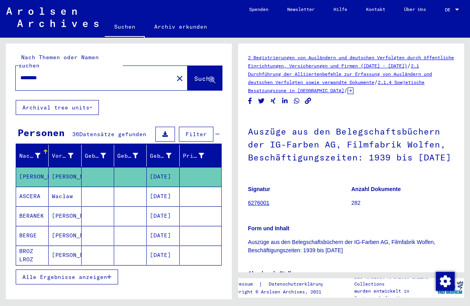
click at [175, 74] on mat-icon "close" at bounding box center [179, 78] width 9 height 9
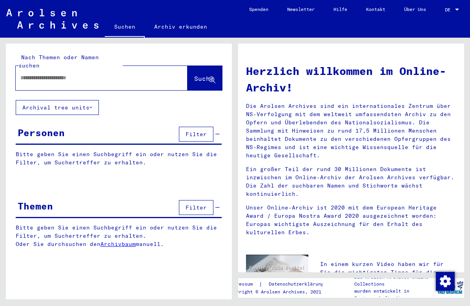
click at [152, 74] on input "text" at bounding box center [92, 78] width 144 height 8
type input "******"
click at [188, 78] on button "Suche" at bounding box center [205, 78] width 35 height 24
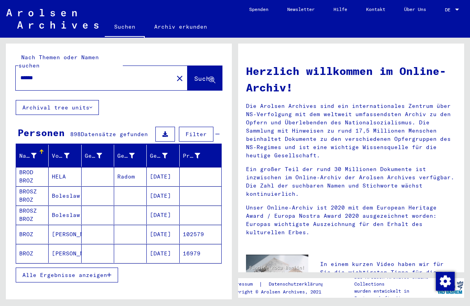
click at [75, 272] on span "Alle Ergebnisse anzeigen" at bounding box center [64, 275] width 85 height 7
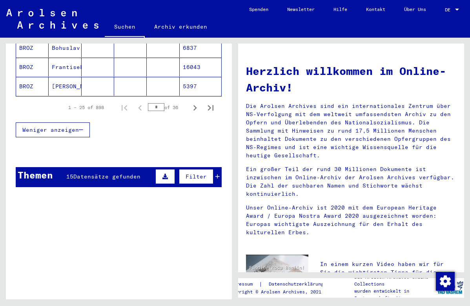
scroll to position [553, 0]
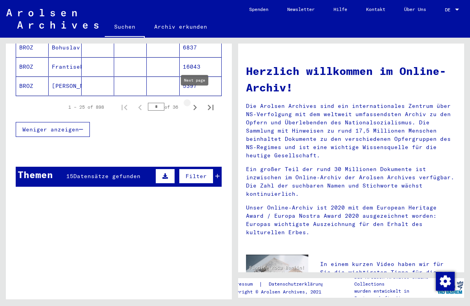
click at [194, 102] on icon "Next page" at bounding box center [195, 107] width 11 height 11
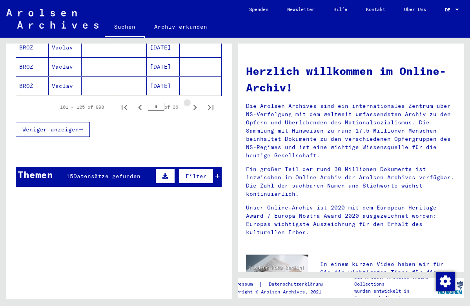
click icon "Next page"
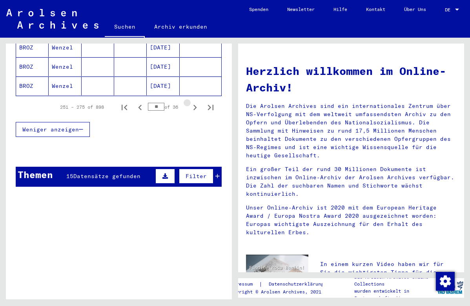
click icon "Next page"
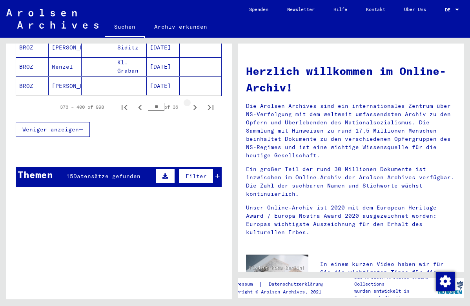
click icon "Next page"
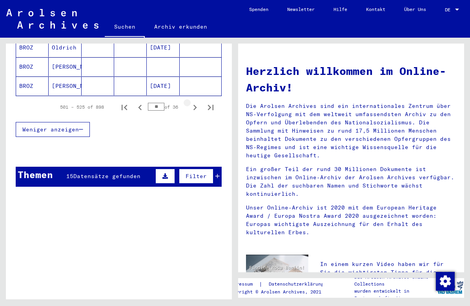
click icon "Next page"
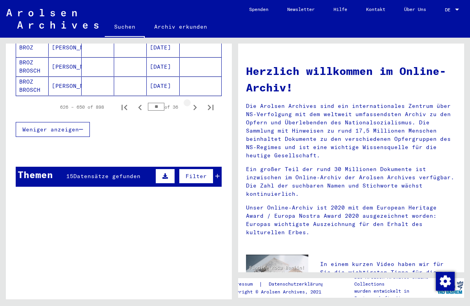
click icon "Next page"
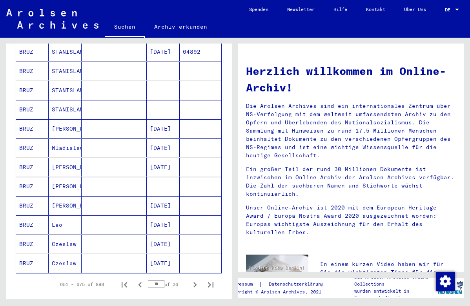
scroll to position [375, 0]
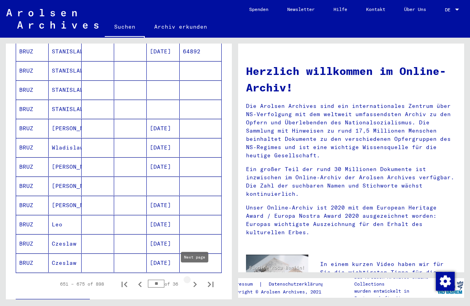
click icon "Next page"
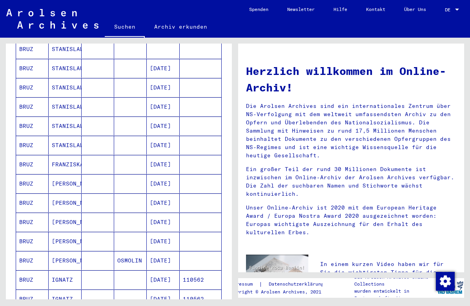
scroll to position [342, 0]
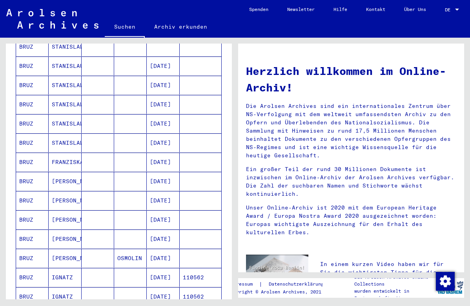
click mat-cell
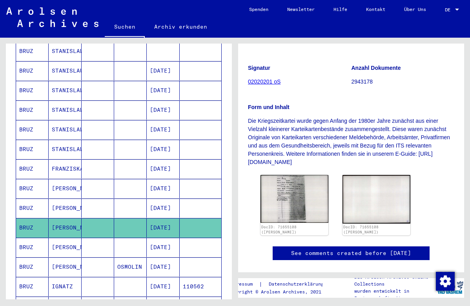
scroll to position [111, 0]
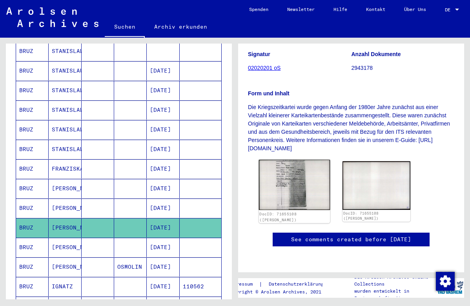
click img
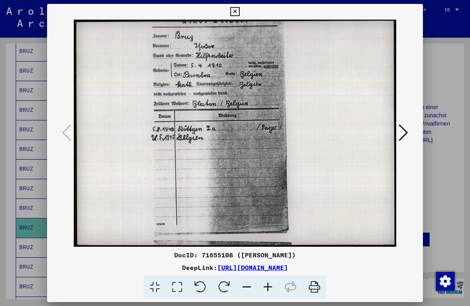
click icon
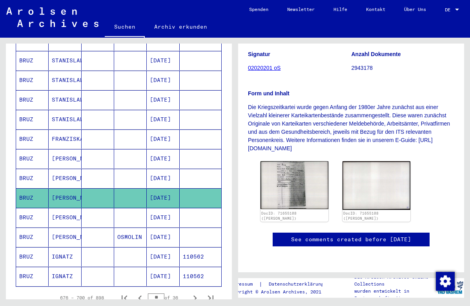
scroll to position [386, 0]
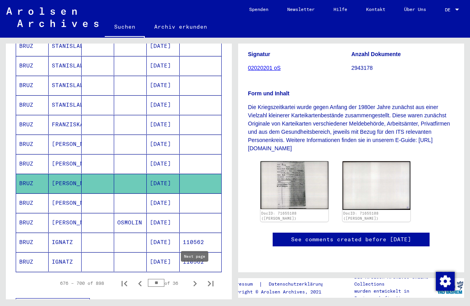
click icon "Next page"
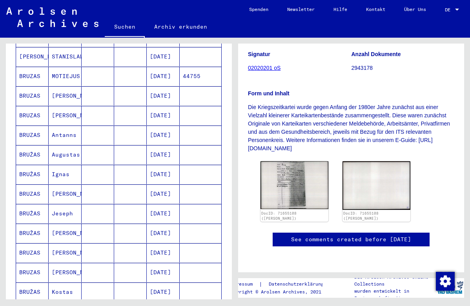
scroll to position [163, 0]
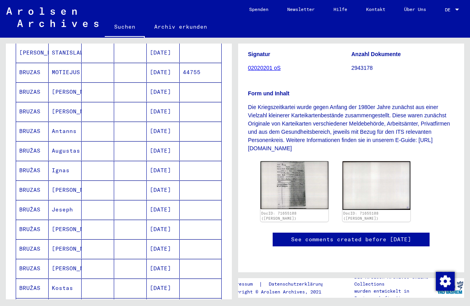
click mat-cell
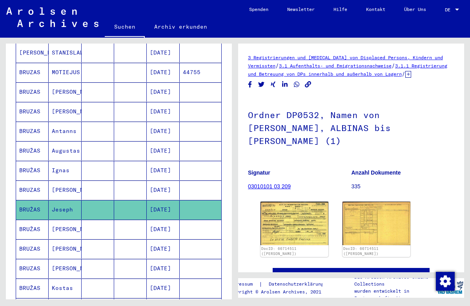
scroll to position [46, 0]
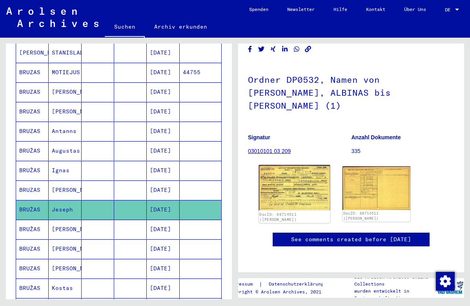
click img
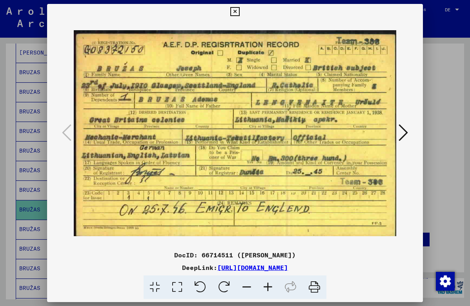
click icon
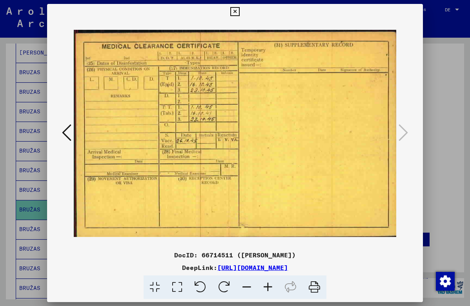
click icon
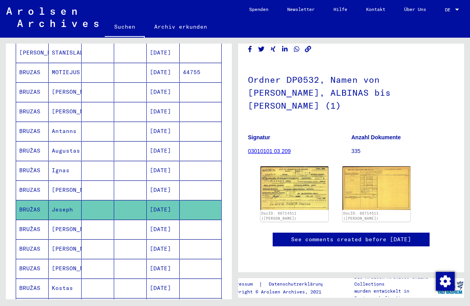
click mat-cell
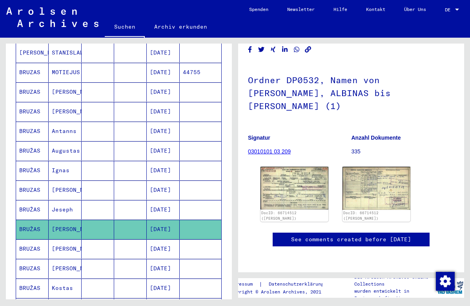
scroll to position [43, 0]
click img
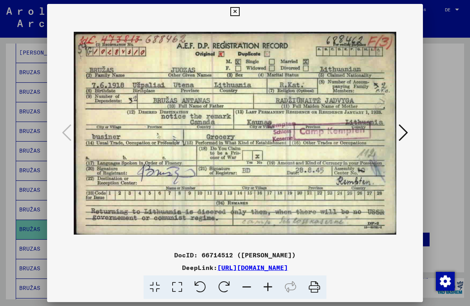
click icon
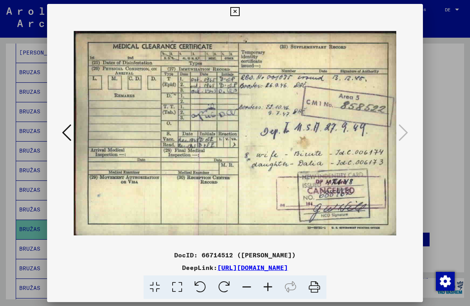
click icon
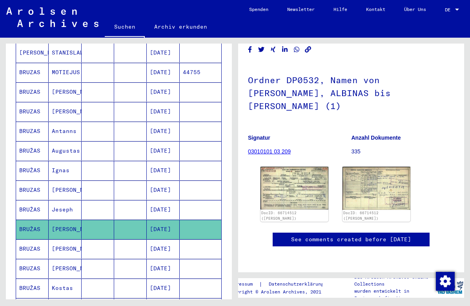
click mat-cell
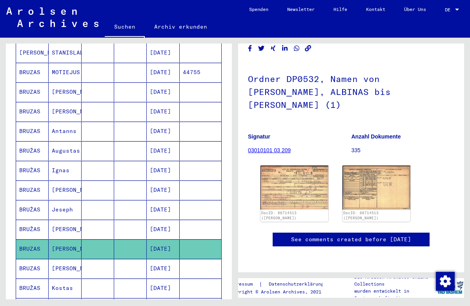
scroll to position [63, 0]
click img
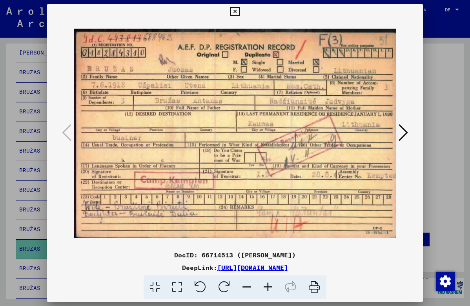
click icon
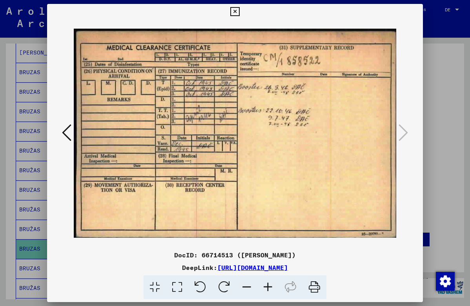
click icon
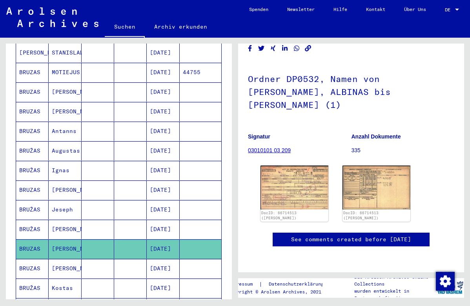
click mat-cell
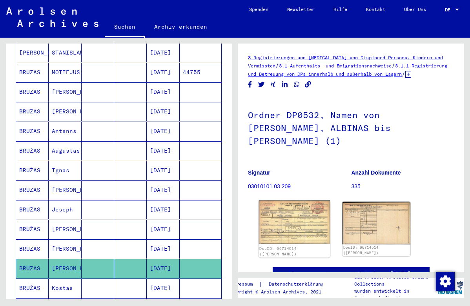
click img
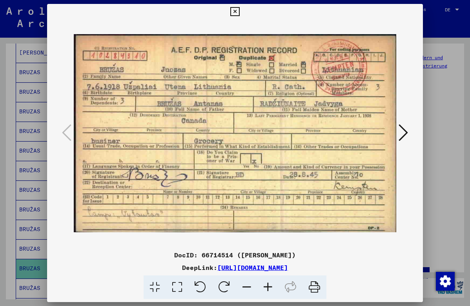
click icon
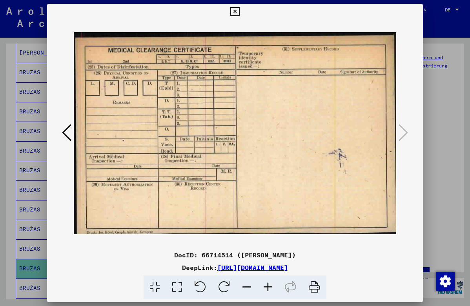
click icon
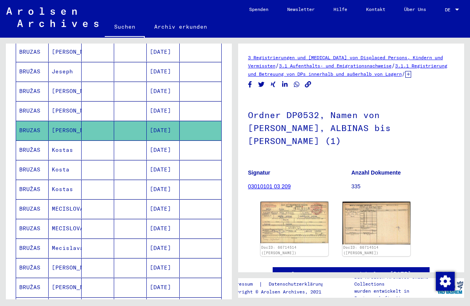
scroll to position [302, 0]
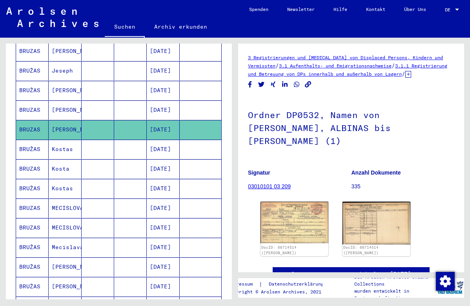
click mat-cell
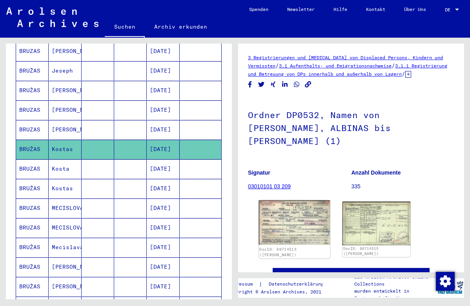
click img
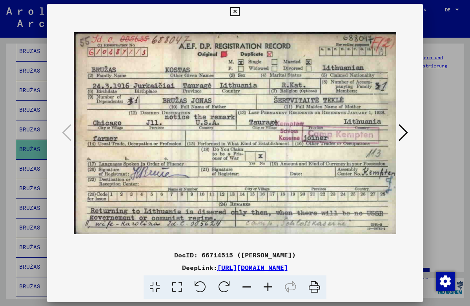
click icon
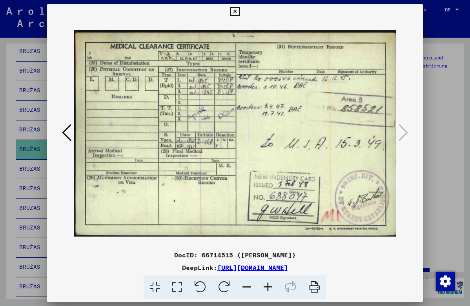
click icon
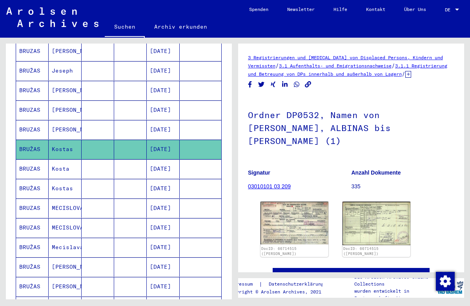
click mat-cell
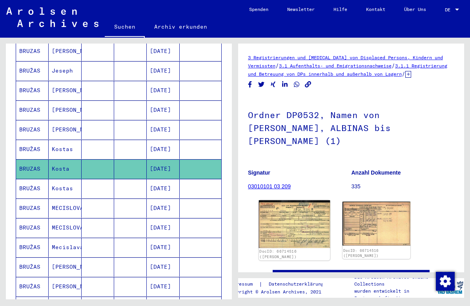
click img
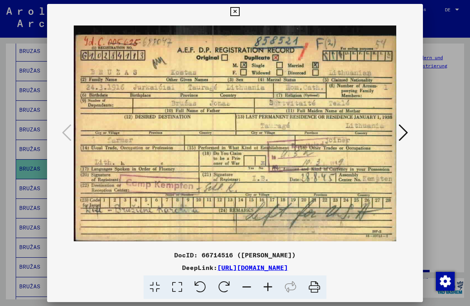
click icon
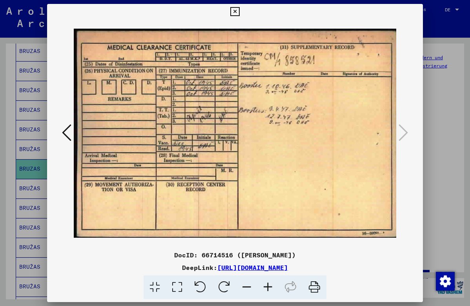
click icon
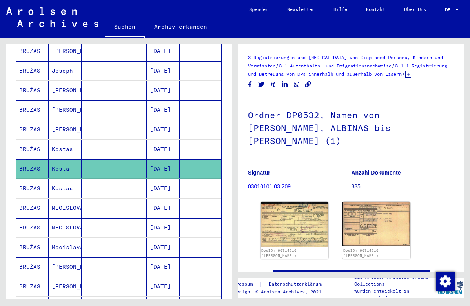
click mat-cell
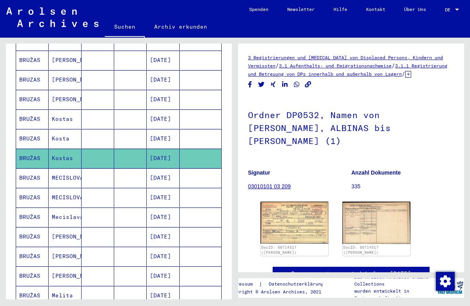
scroll to position [337, 0]
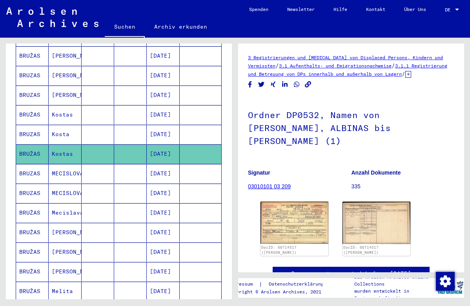
click mat-cell
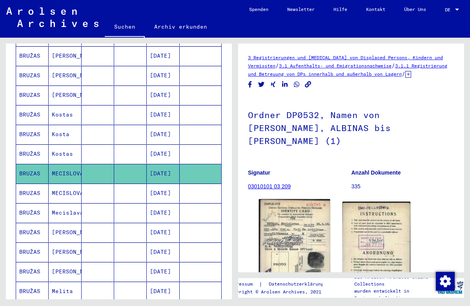
click img
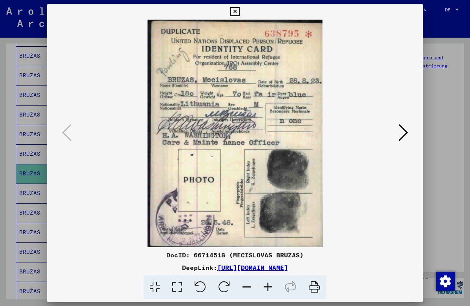
click icon
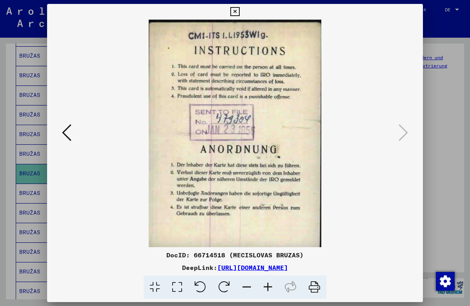
click icon
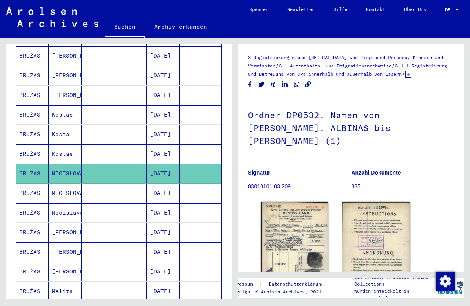
click mat-cell
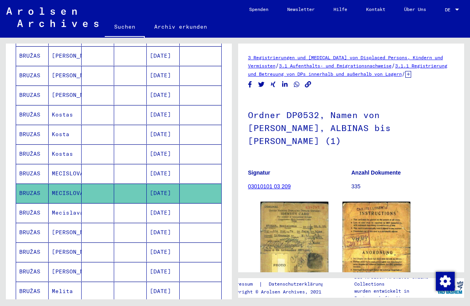
scroll to position [57, 0]
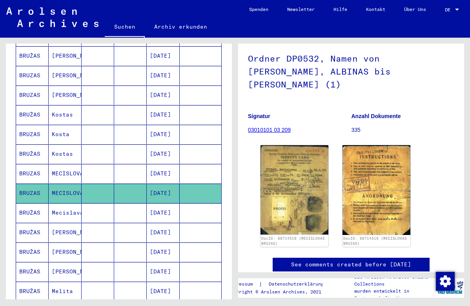
click mat-cell
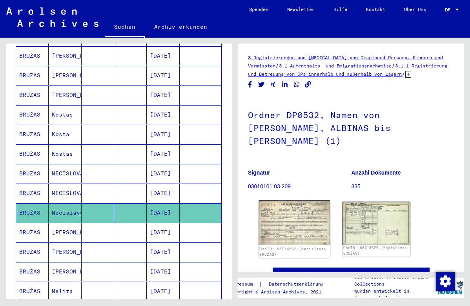
click img
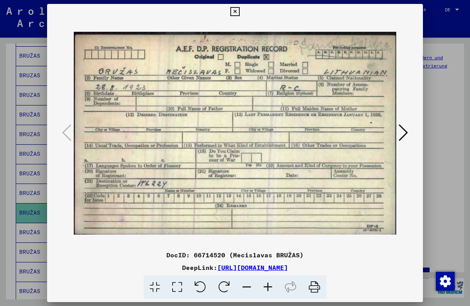
click icon
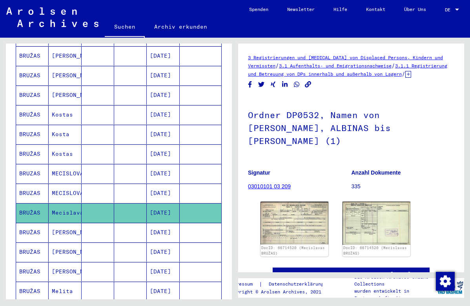
click mat-cell "[DATE]"
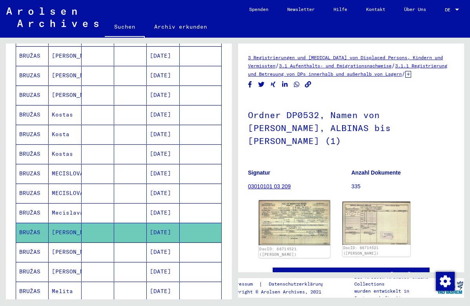
click img
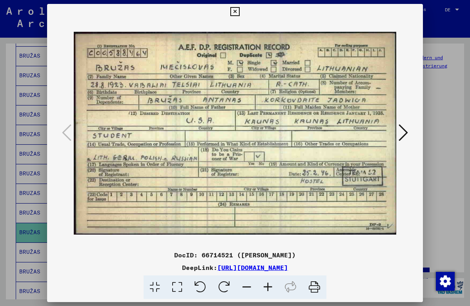
click icon
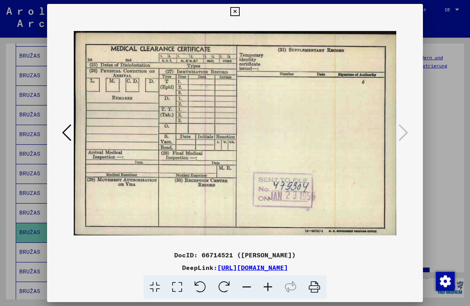
click icon
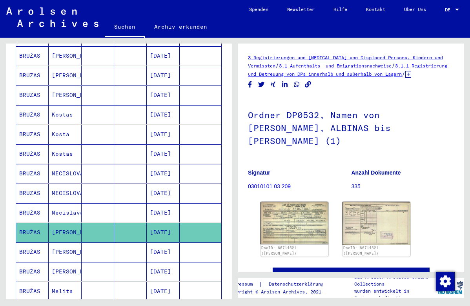
click mat-cell
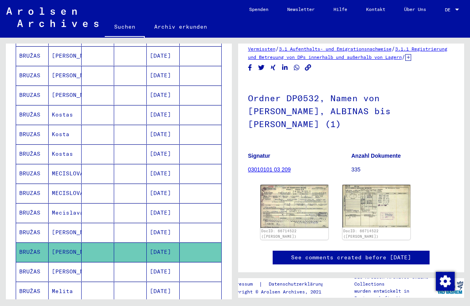
scroll to position [17, 0]
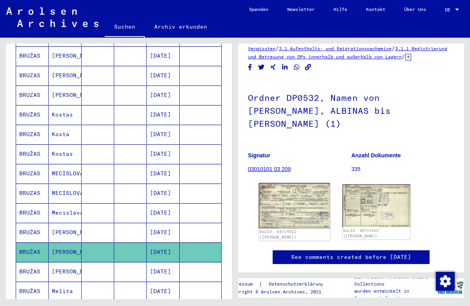
click img
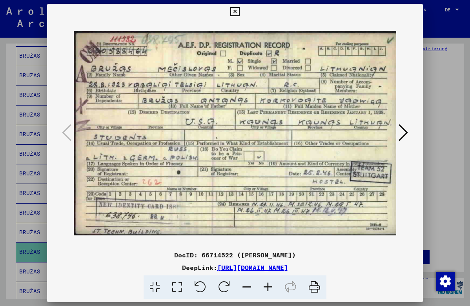
click icon
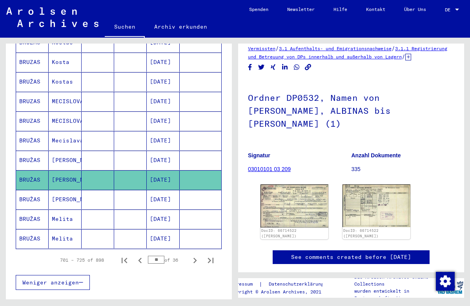
scroll to position [414, 0]
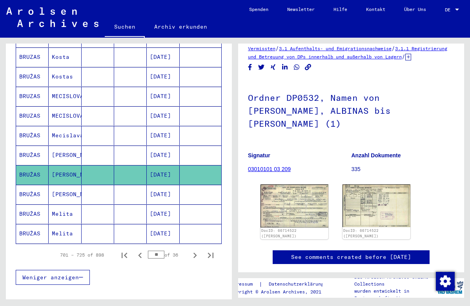
click mat-cell
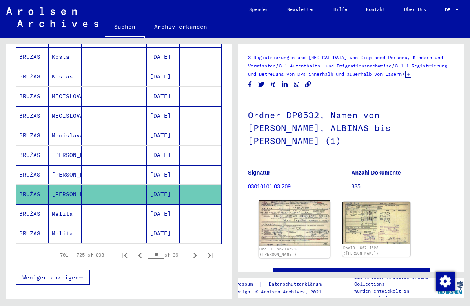
click img
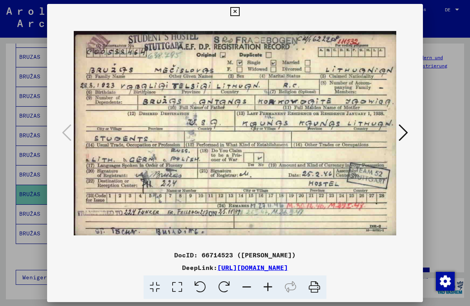
click icon
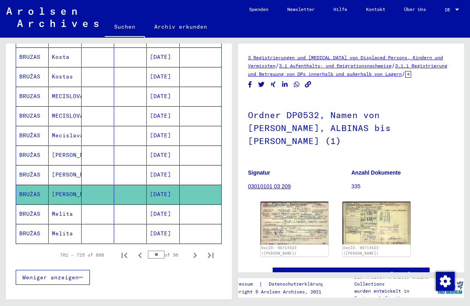
click mat-cell
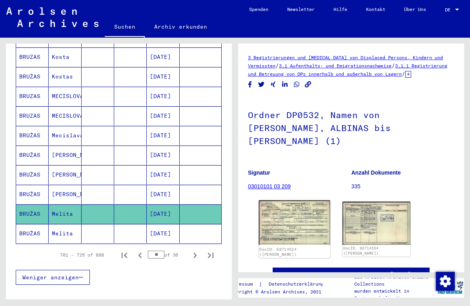
click img
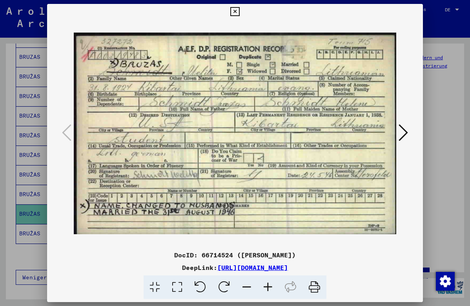
click icon
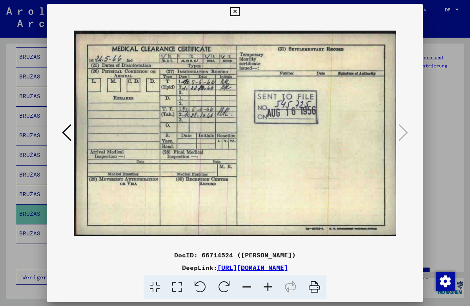
click icon
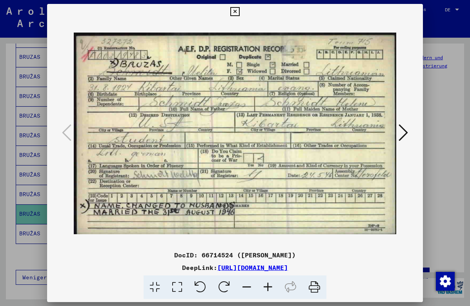
click icon
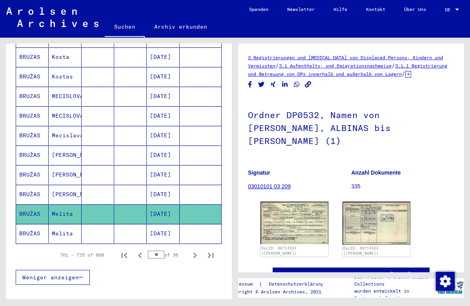
click mat-cell
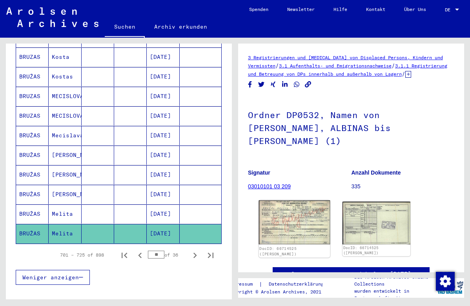
click img
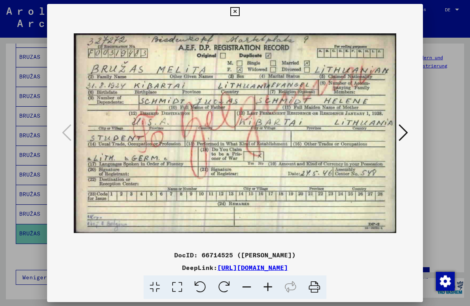
click icon
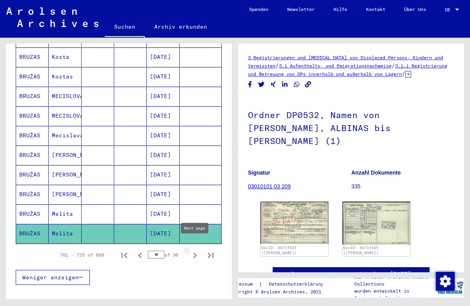
click icon "Next page"
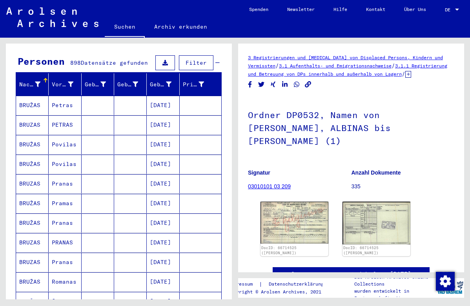
scroll to position [71, 0]
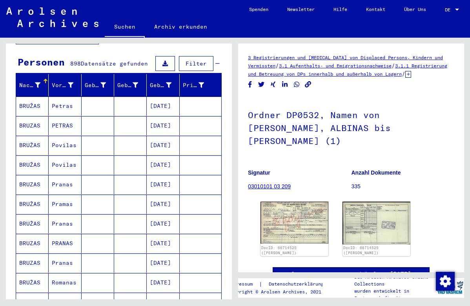
click mat-cell
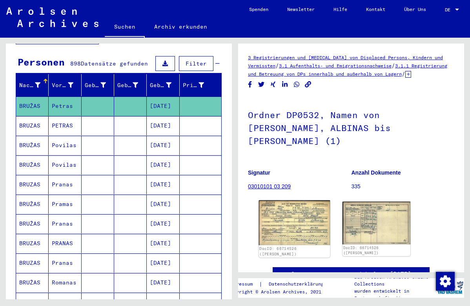
click img
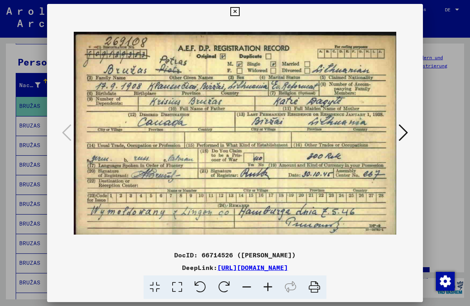
click icon
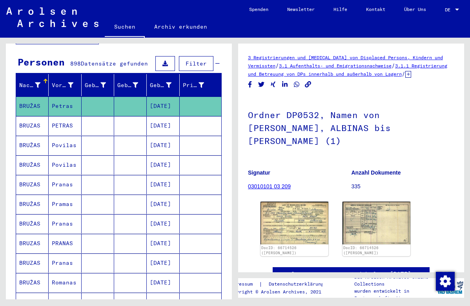
click mat-cell
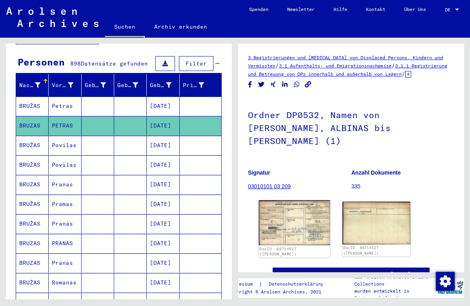
click img
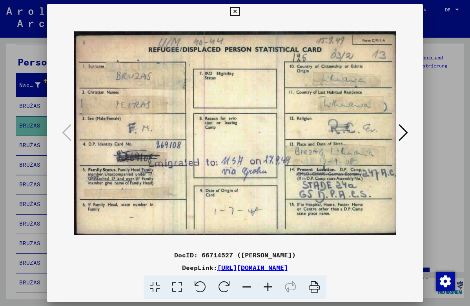
click icon
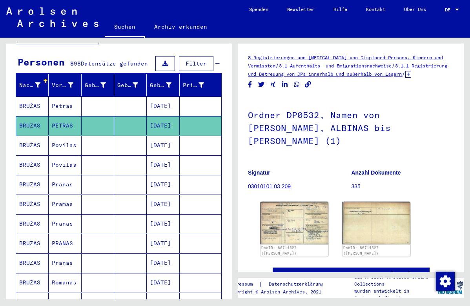
click mat-cell
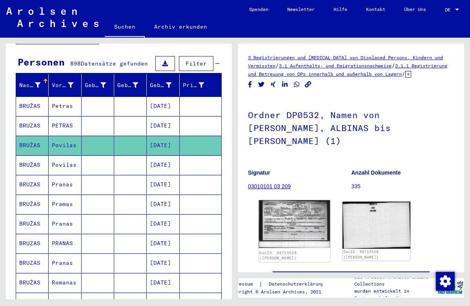
click img
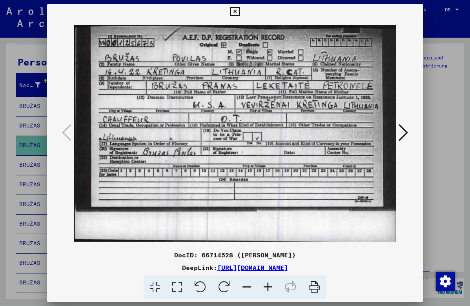
click icon
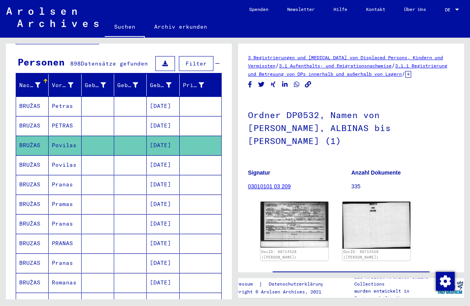
click mat-cell
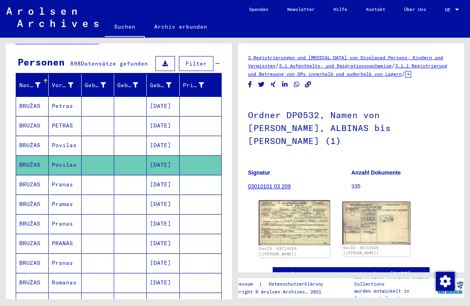
click img
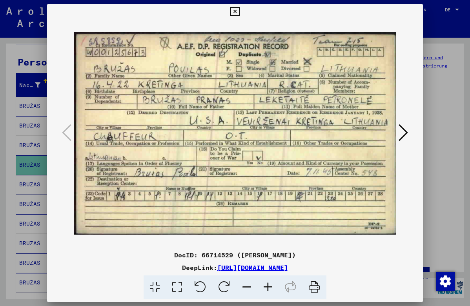
click icon
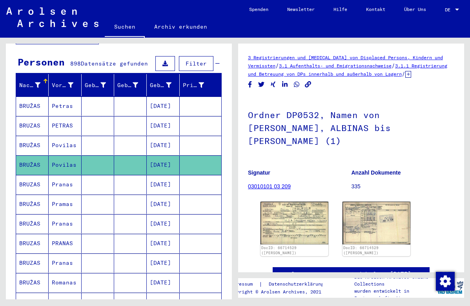
click mat-cell
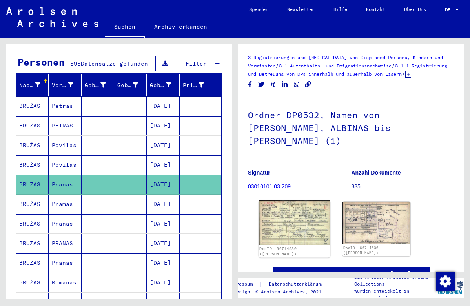
click img
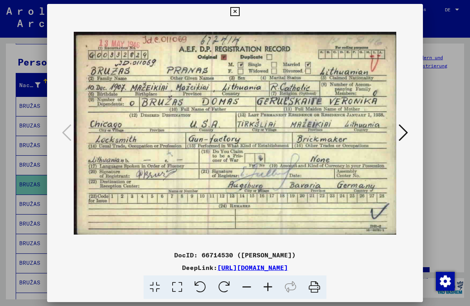
click icon
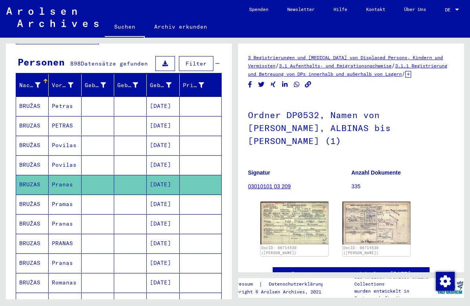
click mat-cell
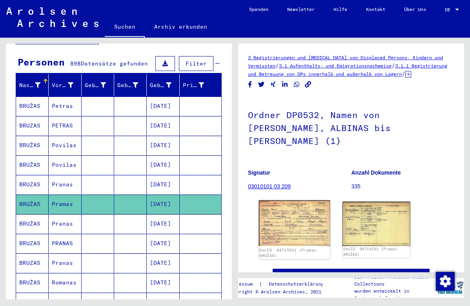
click img
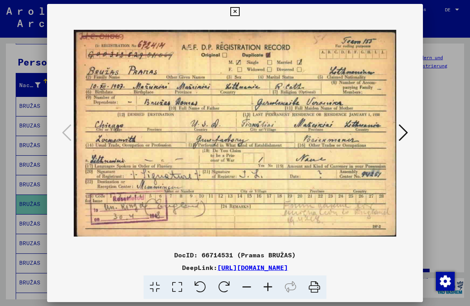
click icon
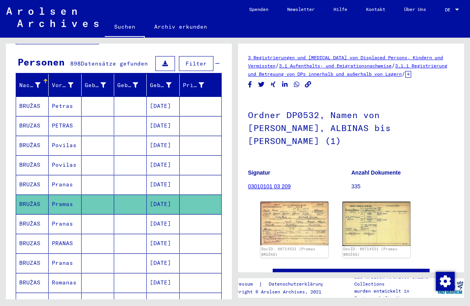
click mat-cell
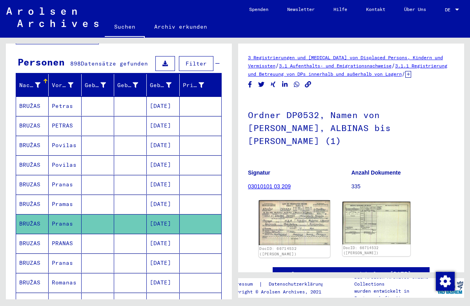
click img
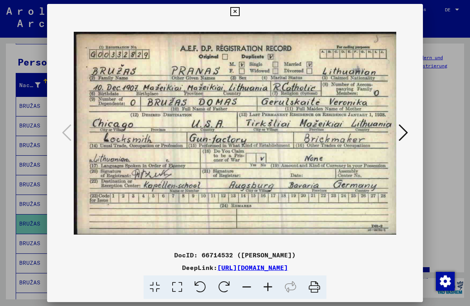
click icon
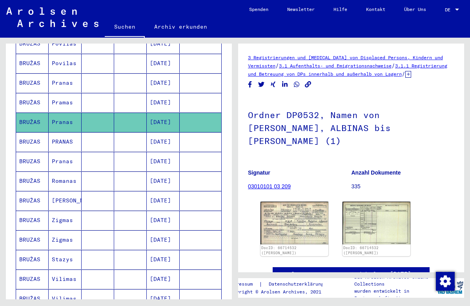
scroll to position [181, 0]
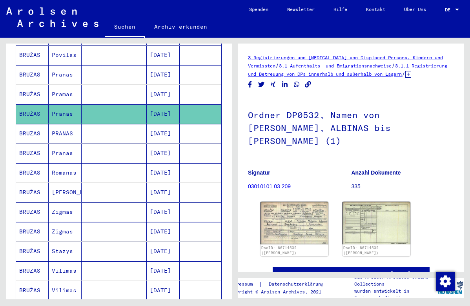
click mat-cell
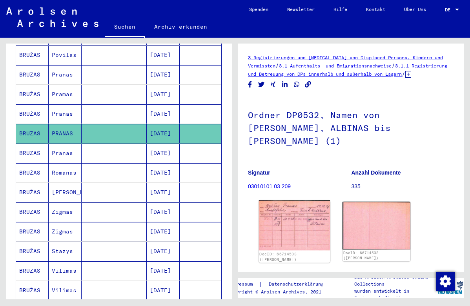
click img
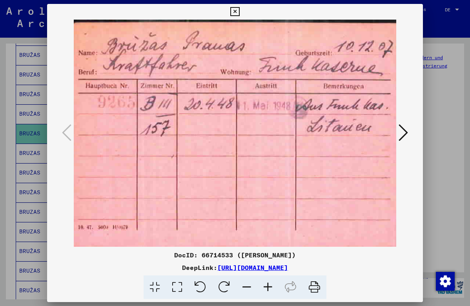
click icon
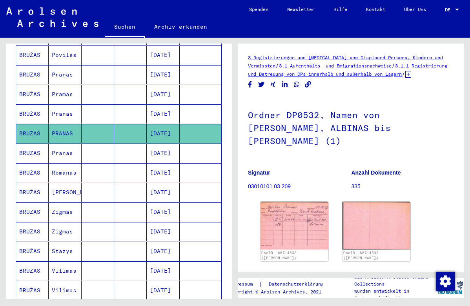
click mat-cell
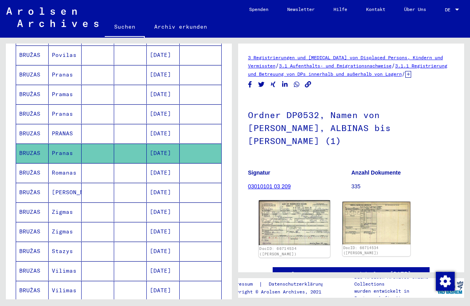
click img
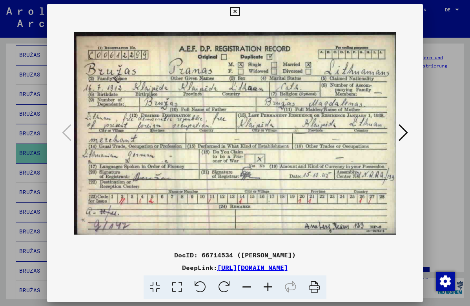
click icon
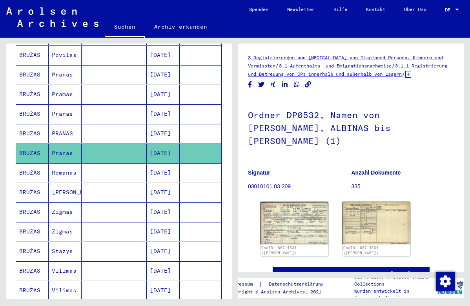
click mat-cell
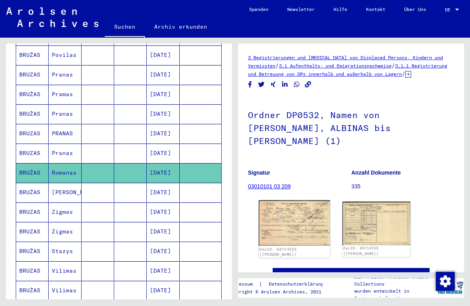
click img
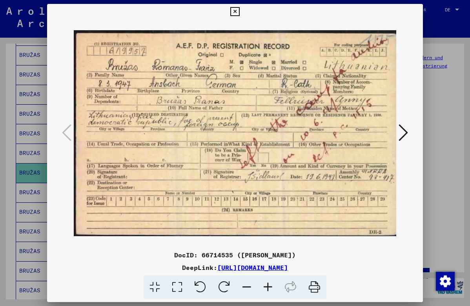
click icon
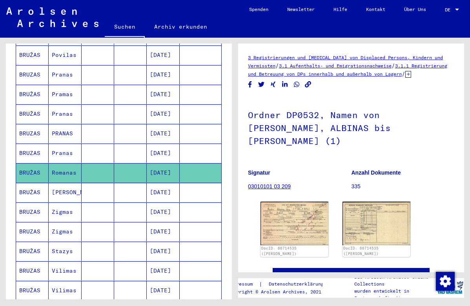
click mat-cell
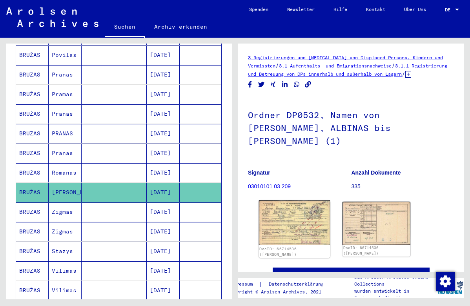
click img
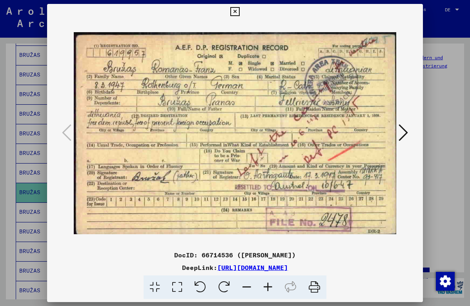
click icon
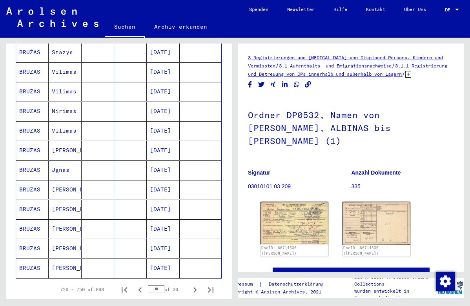
scroll to position [386, 0]
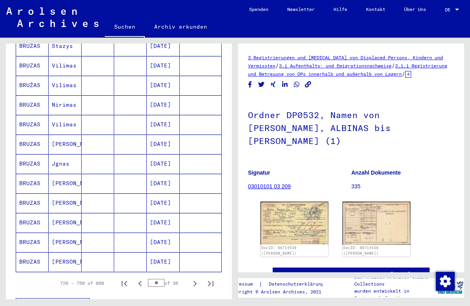
click mat-cell
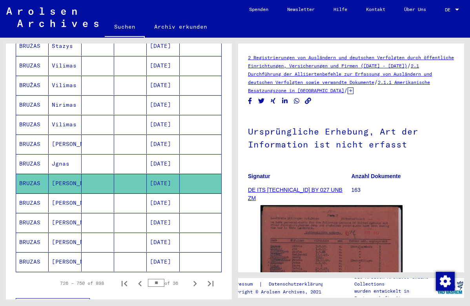
click img
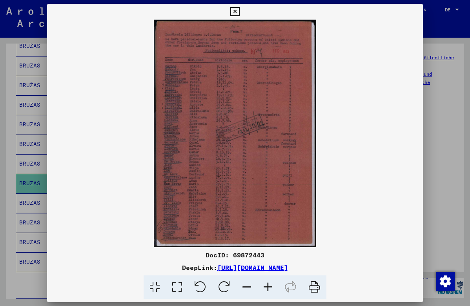
click icon
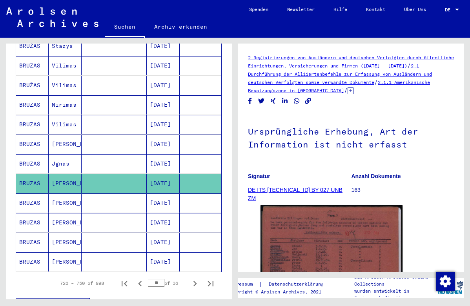
click mat-cell
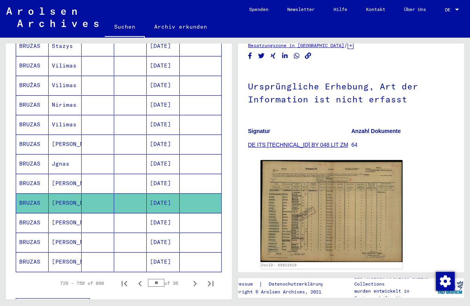
scroll to position [47, 0]
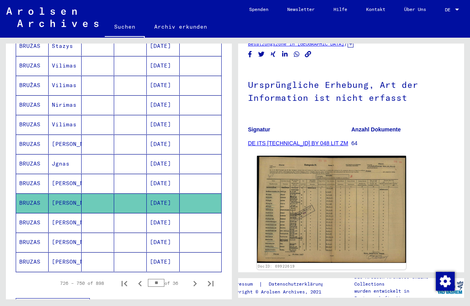
click img
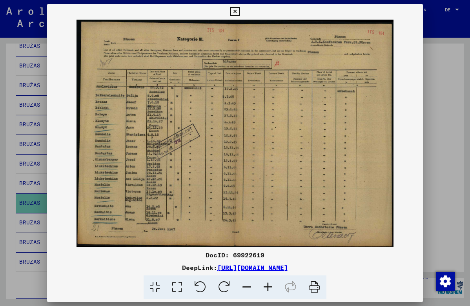
click icon
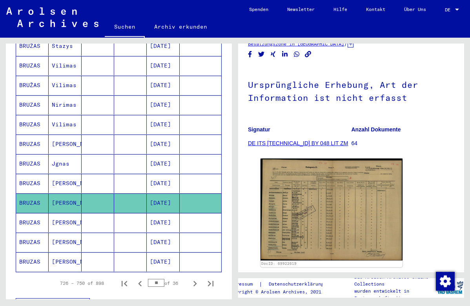
click mat-cell
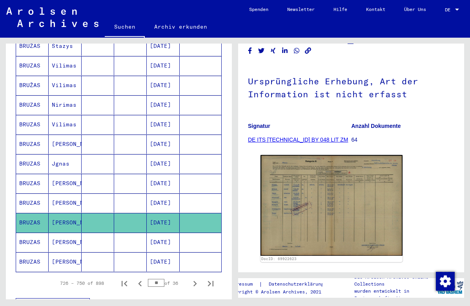
scroll to position [52, 0]
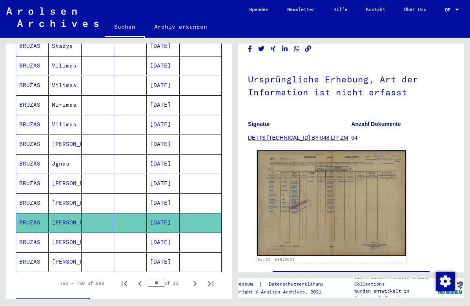
click img
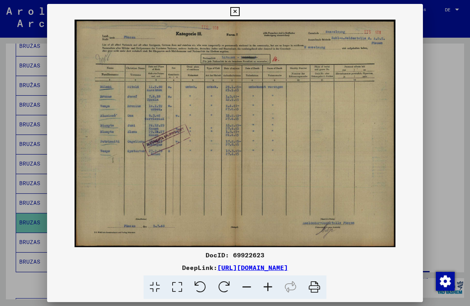
click icon
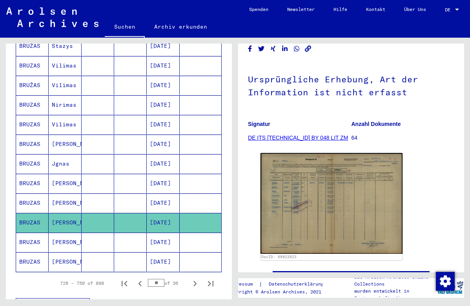
click mat-cell
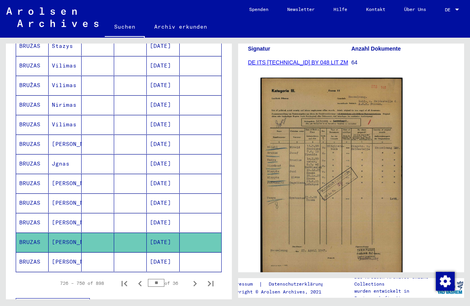
scroll to position [144, 0]
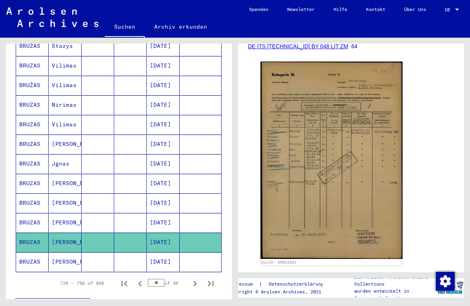
click mat-cell
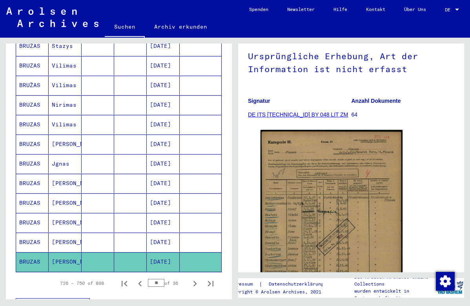
scroll to position [77, 0]
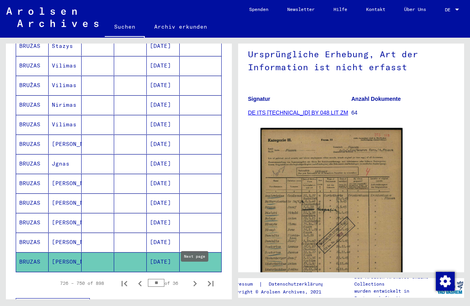
click icon "Next page"
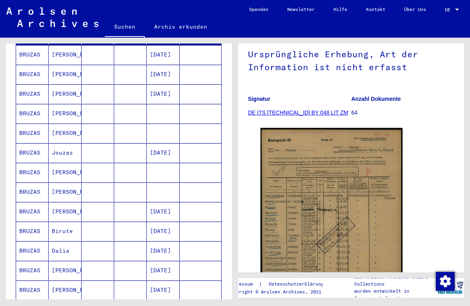
scroll to position [139, 0]
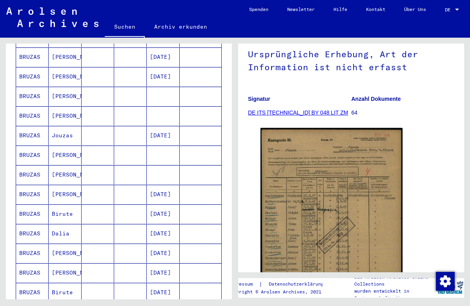
click mat-cell
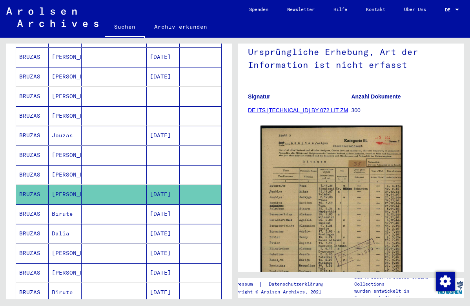
scroll to position [82, 0]
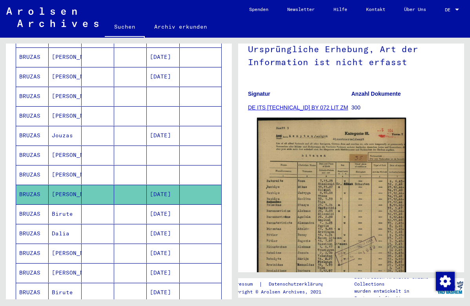
click img
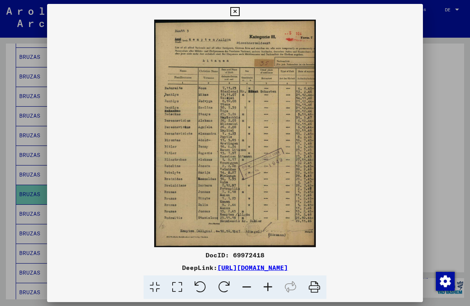
click icon
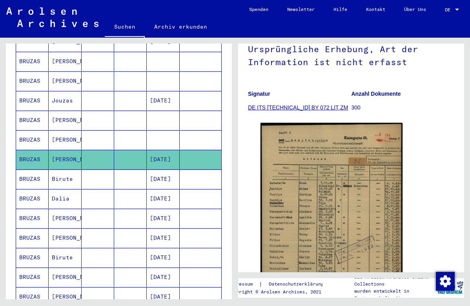
scroll to position [176, 0]
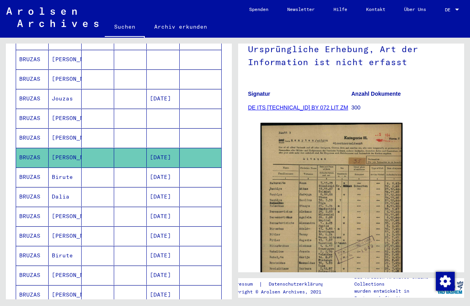
click mat-cell
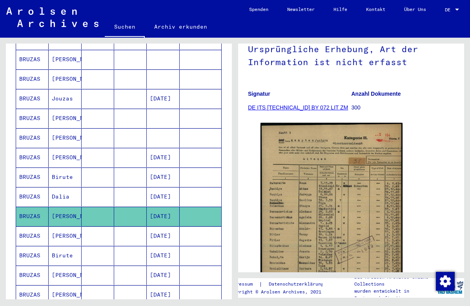
click mat-cell
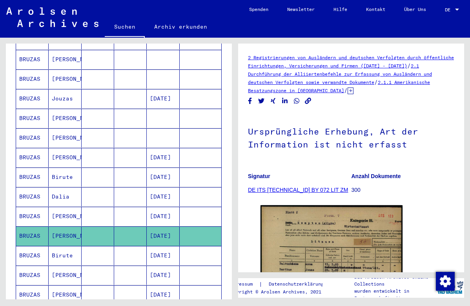
click mat-cell
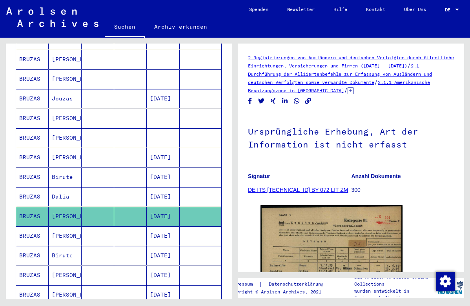
click mat-cell
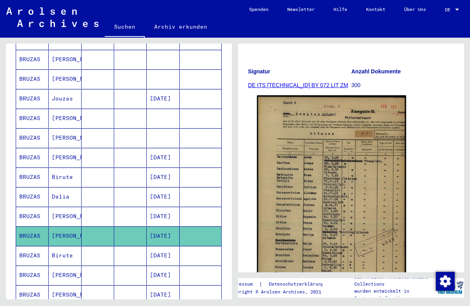
scroll to position [127, 0]
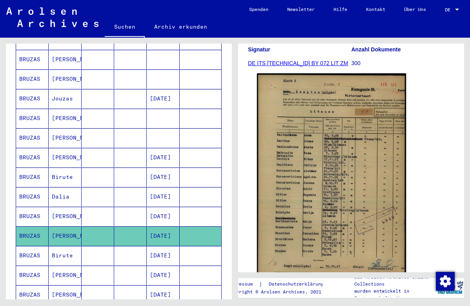
click img
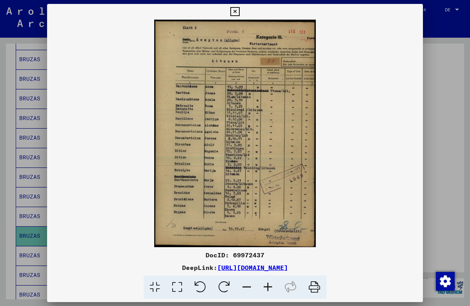
click icon
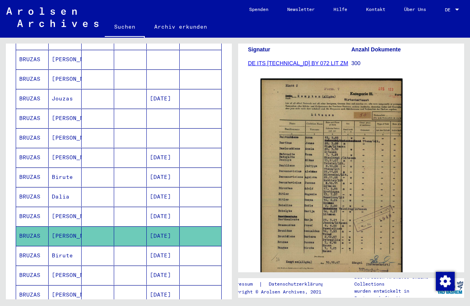
click mat-cell
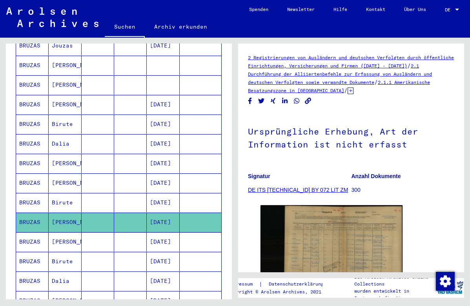
scroll to position [230, 0]
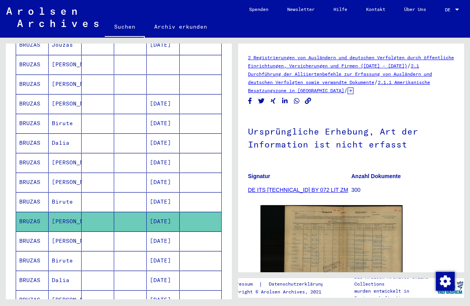
click mat-cell
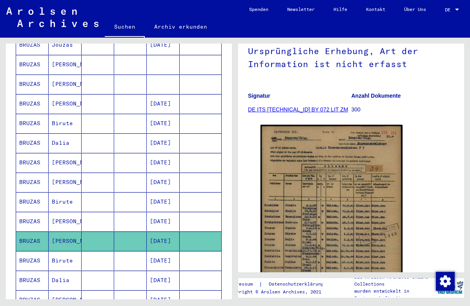
scroll to position [82, 0]
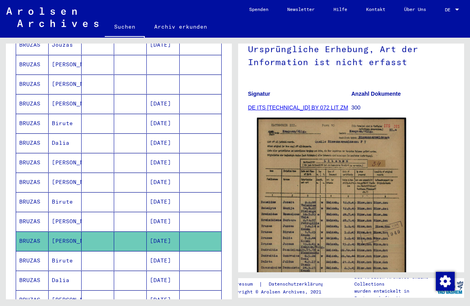
click img
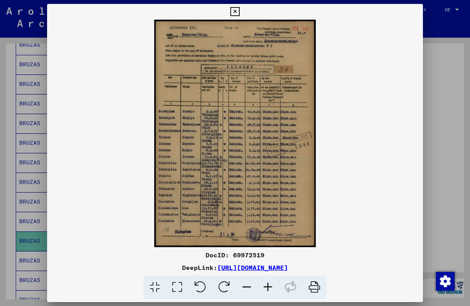
click icon
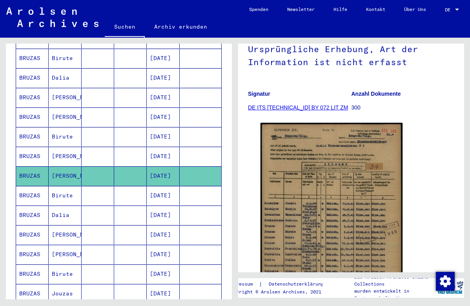
scroll to position [298, 0]
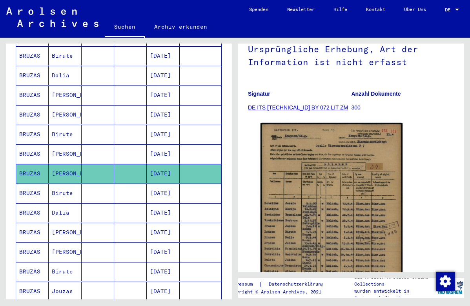
click mat-cell
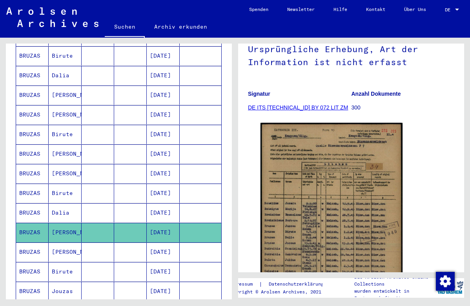
click mat-cell
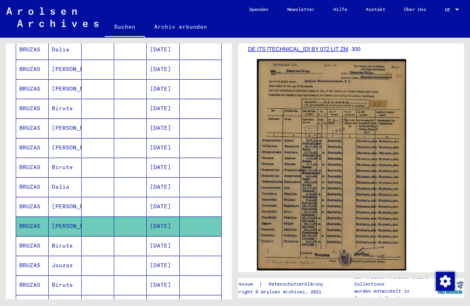
scroll to position [143, 0]
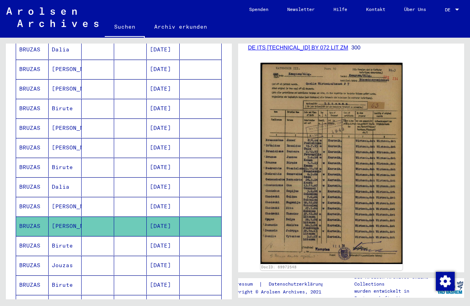
click mat-cell
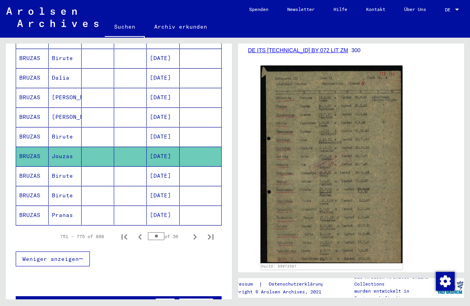
scroll to position [442, 0]
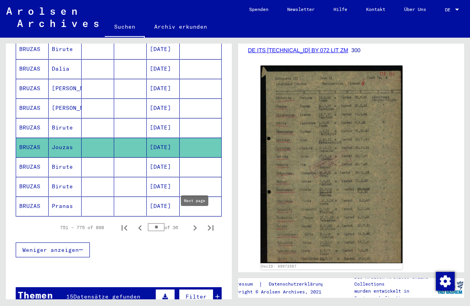
click icon "Next page"
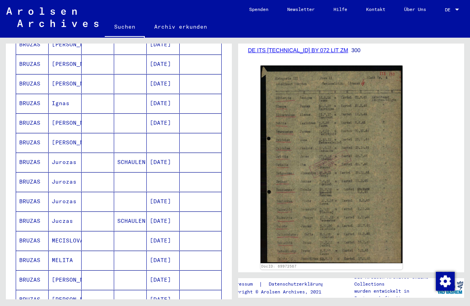
scroll to position [193, 0]
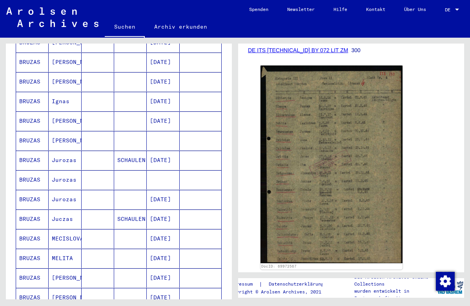
click mat-cell "SCHAULEN"
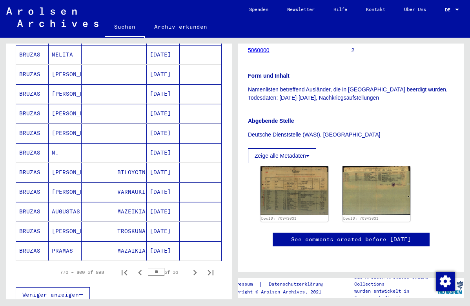
scroll to position [398, 0]
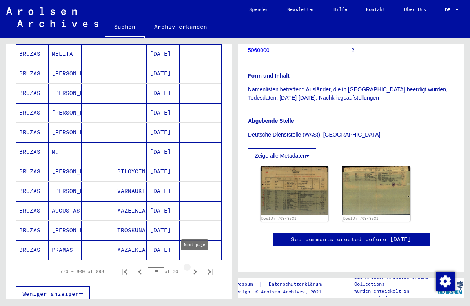
click icon "Next page"
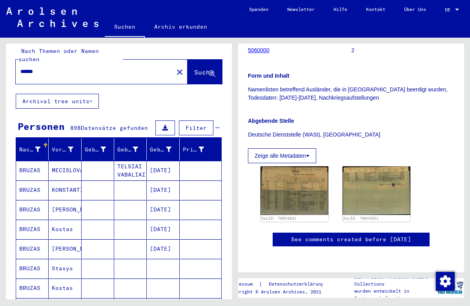
scroll to position [39, 0]
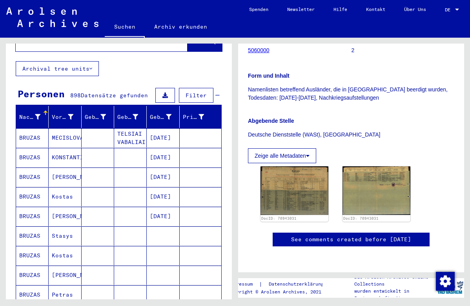
click mat-cell
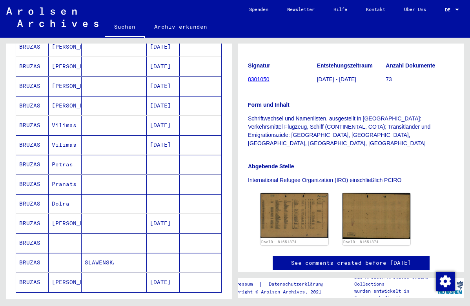
scroll to position [403, 0]
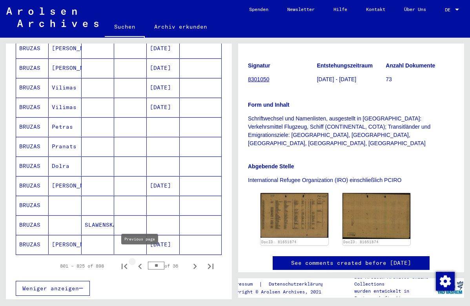
click icon "Previous page"
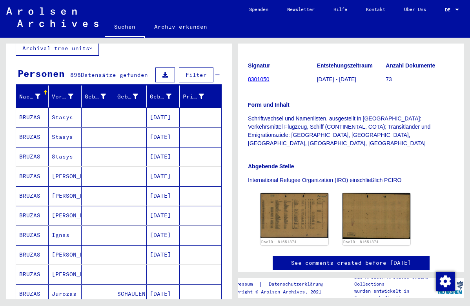
scroll to position [56, 0]
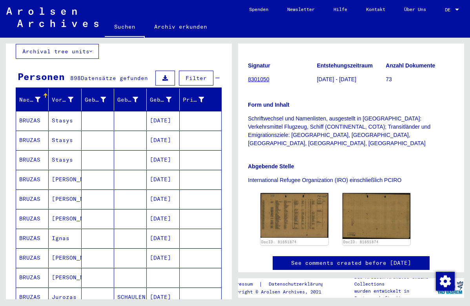
click mat-cell "Stasys"
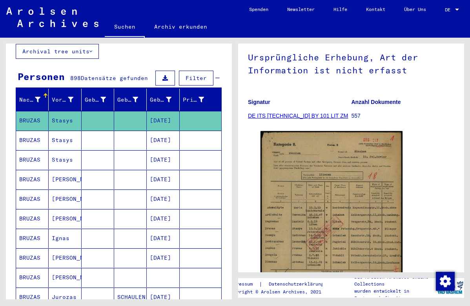
scroll to position [81, 0]
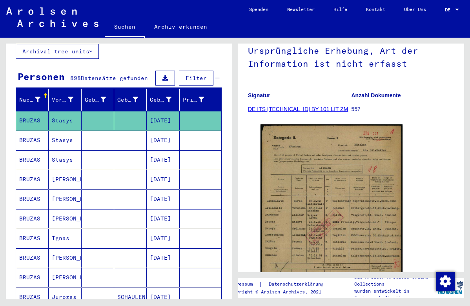
click mat-cell
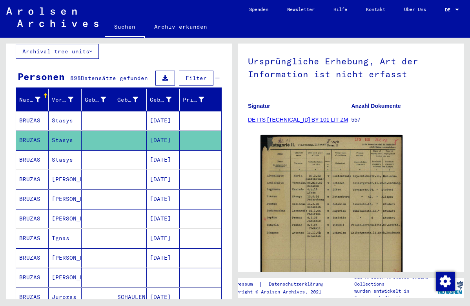
scroll to position [82, 0]
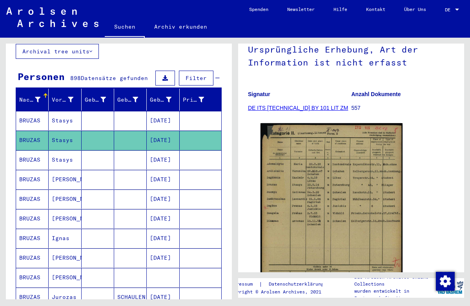
click mat-cell "[DATE]"
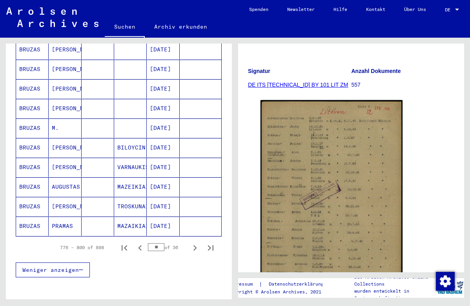
scroll to position [423, 0]
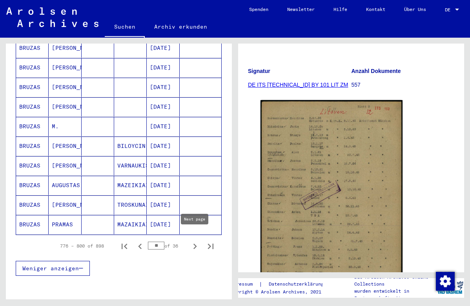
click icon "Next page"
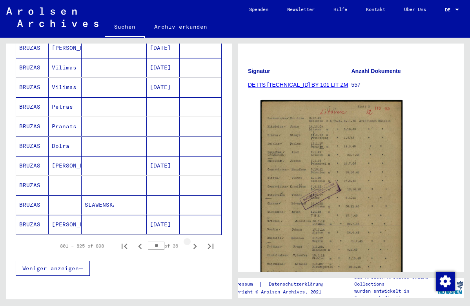
click icon "Next page"
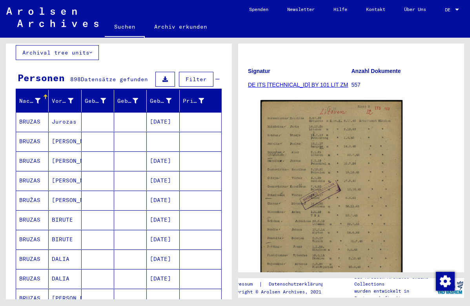
scroll to position [51, 0]
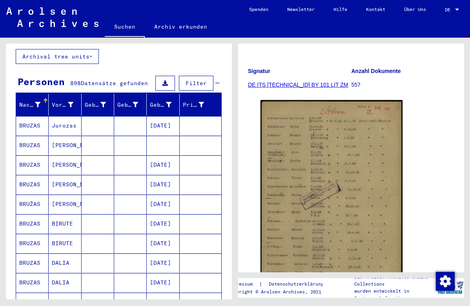
click mat-cell
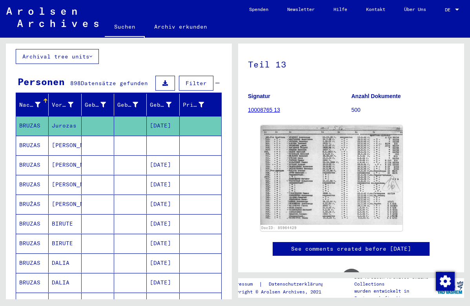
scroll to position [68, 0]
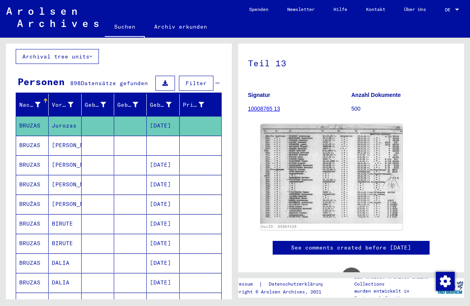
click mat-cell
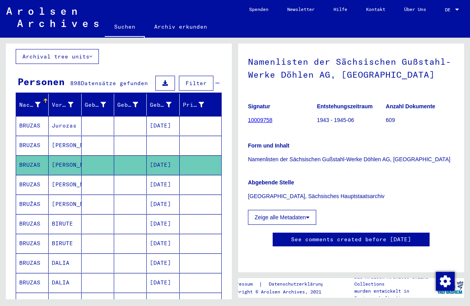
click mat-cell
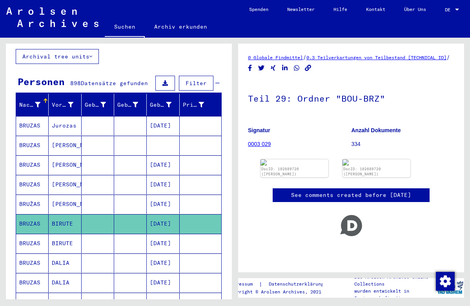
click mat-cell
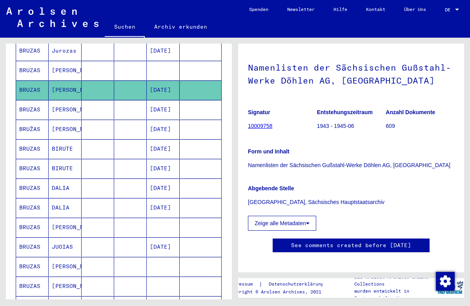
scroll to position [147, 0]
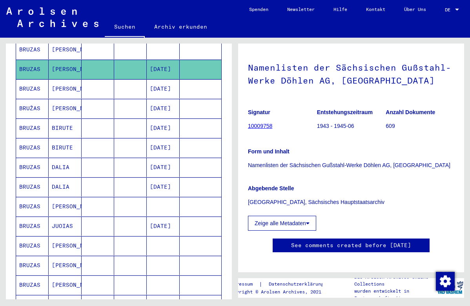
click mat-cell
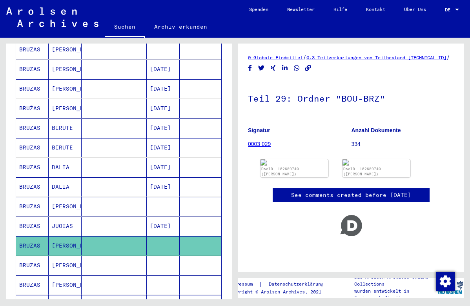
click mat-cell
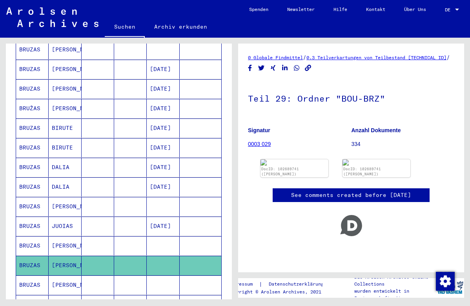
click mat-cell
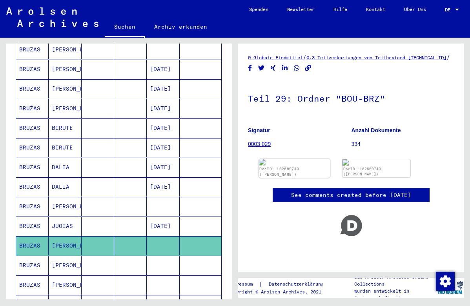
click img
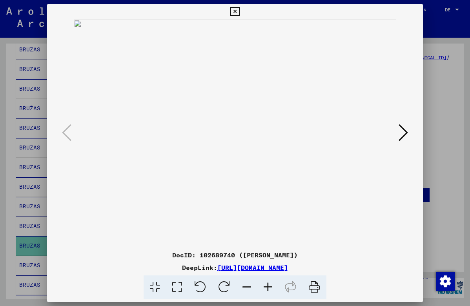
click icon
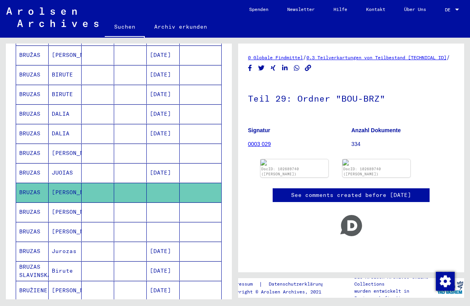
scroll to position [200, 0]
click mat-cell
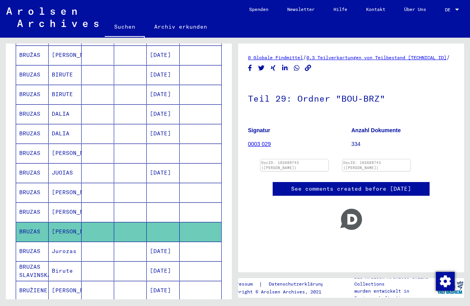
click mat-cell
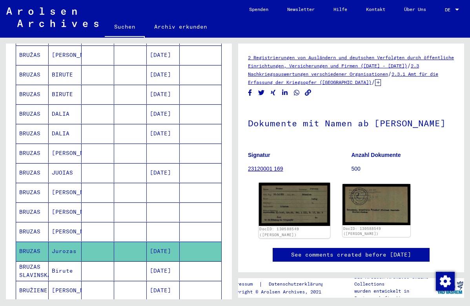
click img
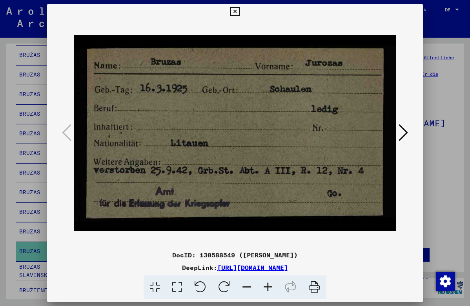
click icon
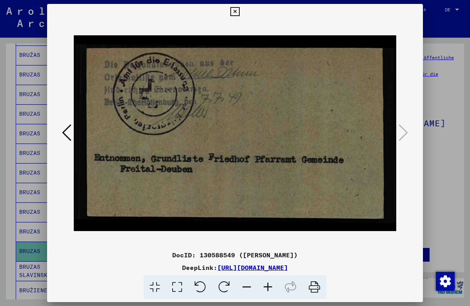
click icon
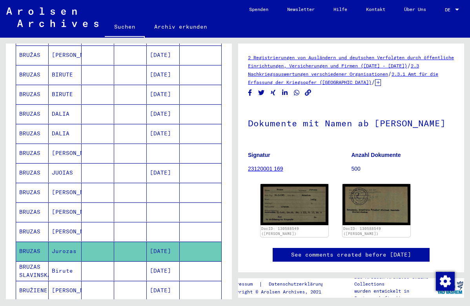
click mat-cell
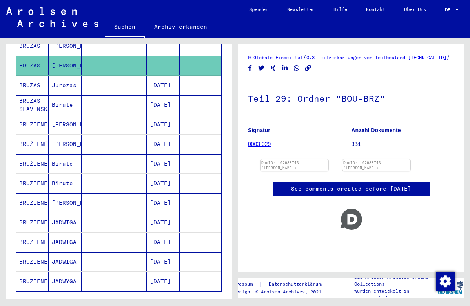
scroll to position [394, 0]
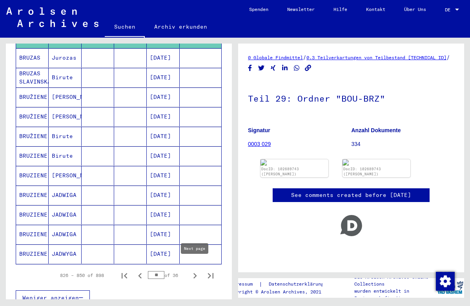
click icon "Next page"
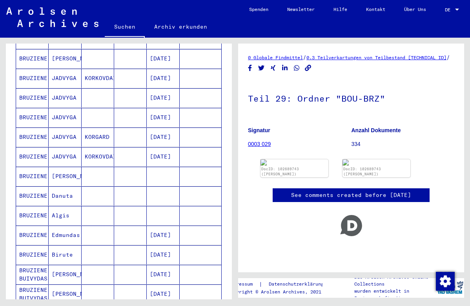
scroll to position [298, 0]
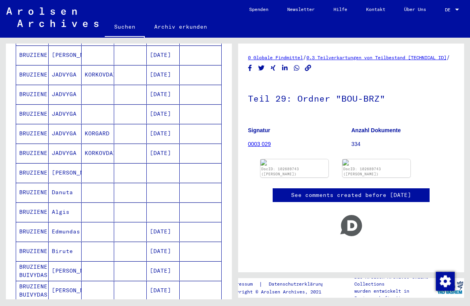
click mat-cell
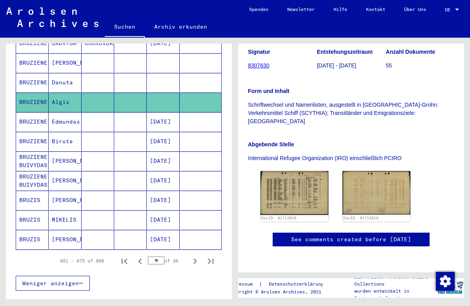
scroll to position [409, 0]
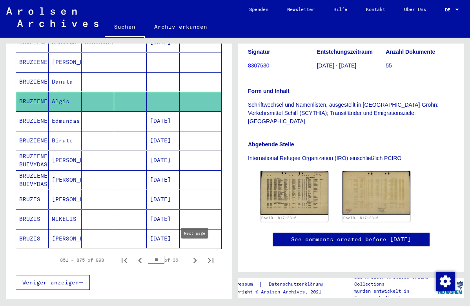
click icon "Next page"
type input "**"
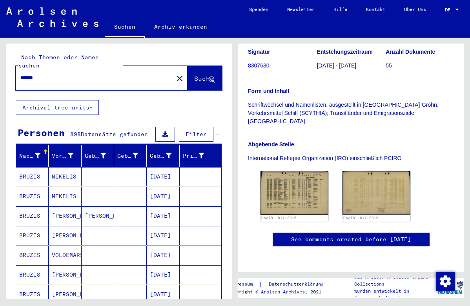
scroll to position [0, 0]
click input "******"
type input "********"
click button "Suche"
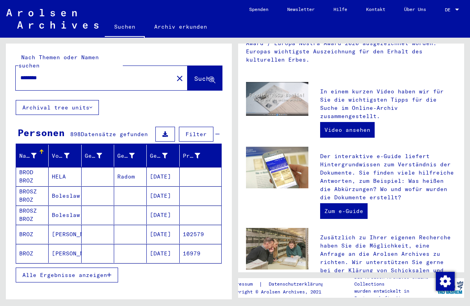
click icon "button"
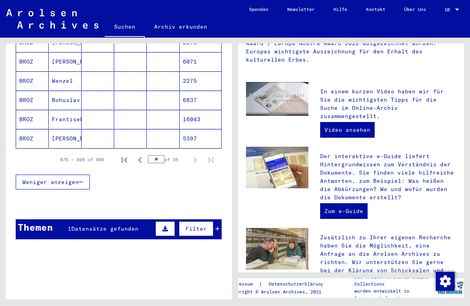
scroll to position [499, 0]
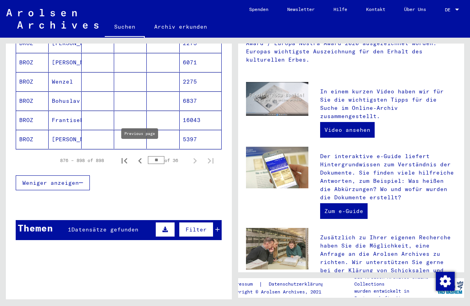
click icon "Previous page"
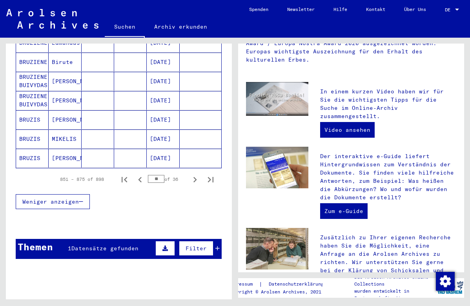
scroll to position [485, 0]
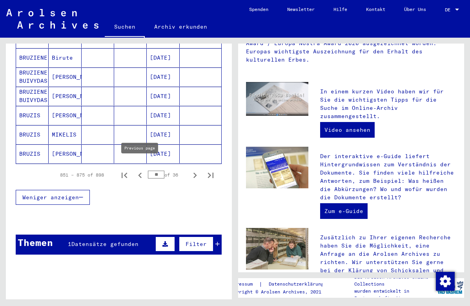
click icon "Previous page"
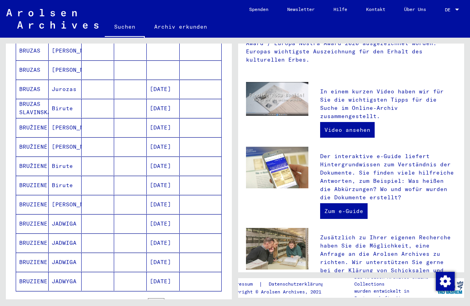
scroll to position [355, 0]
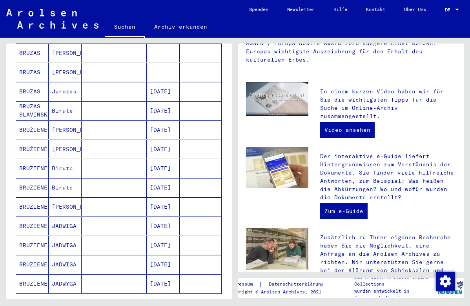
click mat-cell
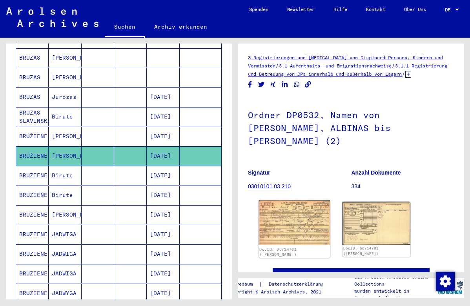
click img
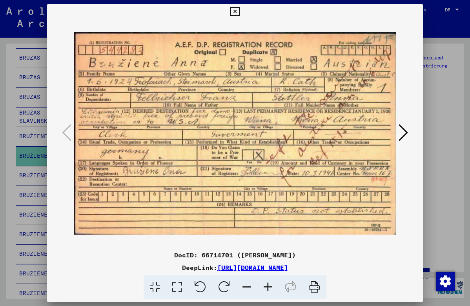
click icon
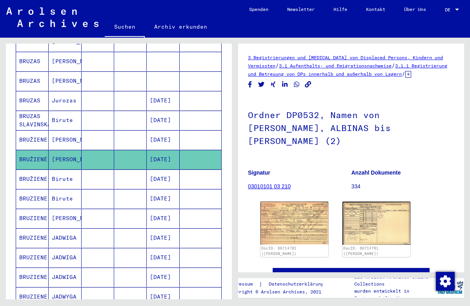
scroll to position [354, 0]
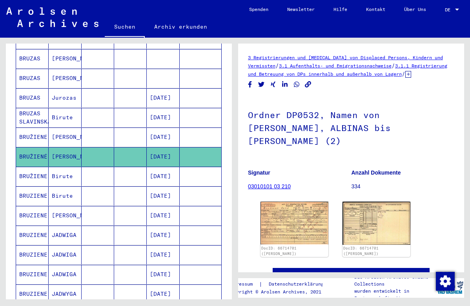
click mat-cell
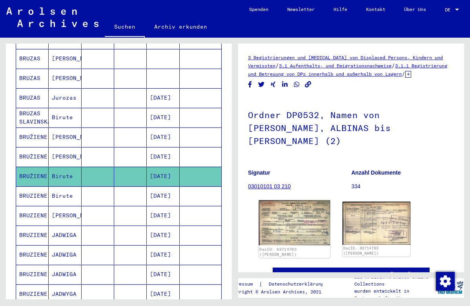
click img
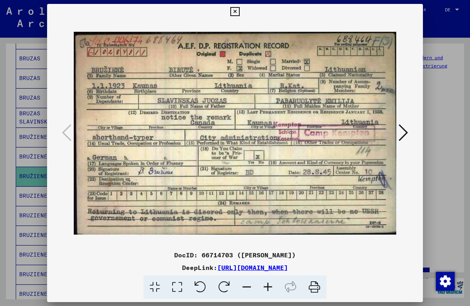
click icon
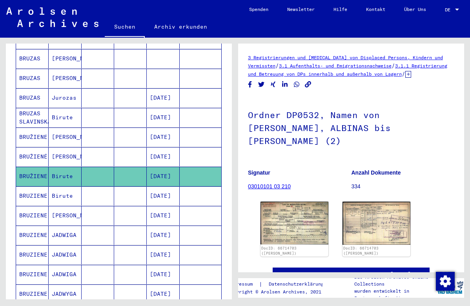
click mat-cell
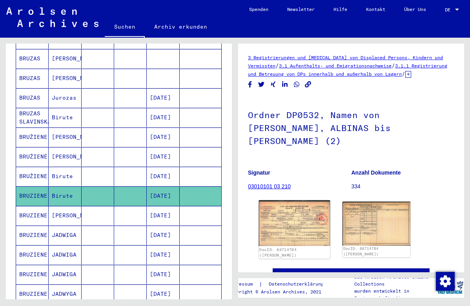
click img
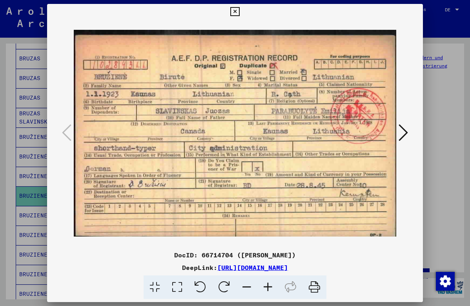
click icon
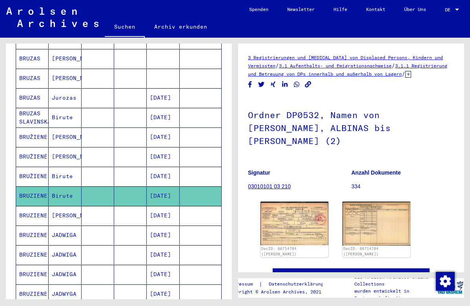
click mat-cell
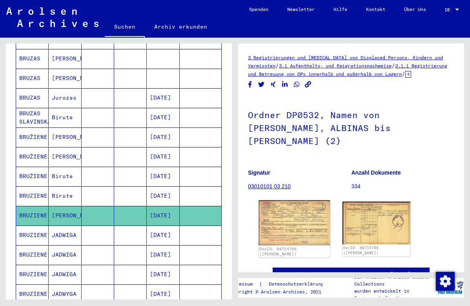
click img
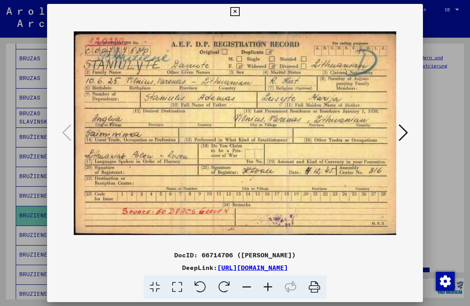
click icon
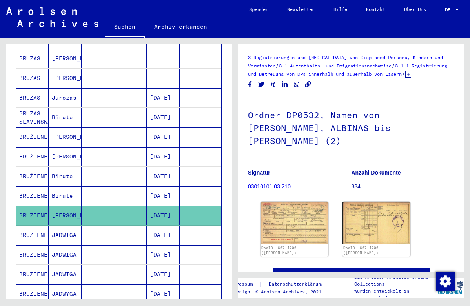
click mat-cell
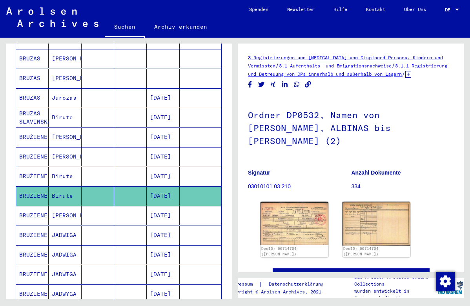
click img
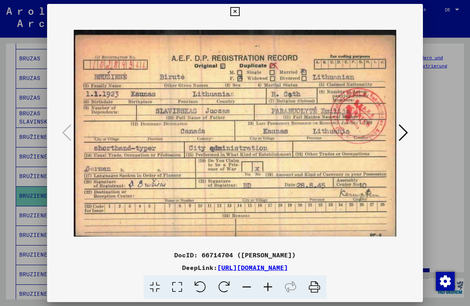
click icon
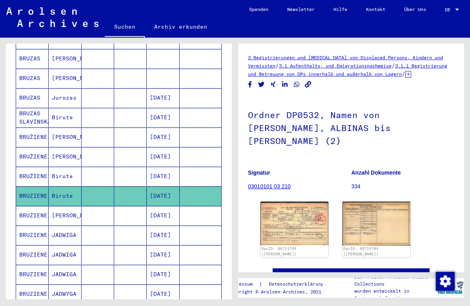
click mat-cell
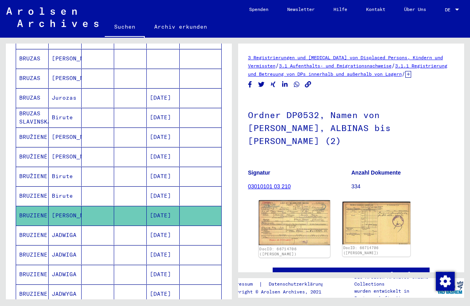
click img
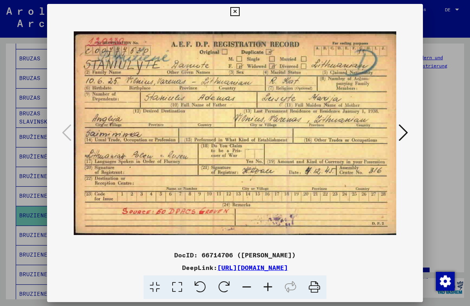
click icon
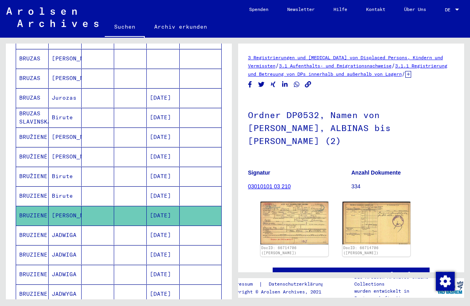
click mat-cell
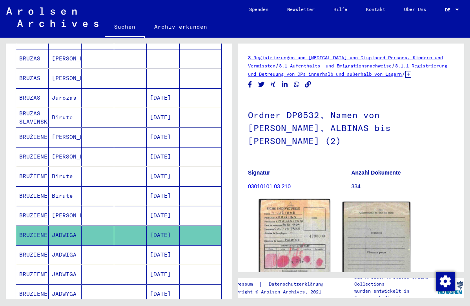
click img
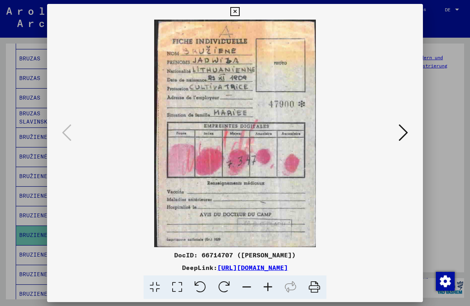
click icon
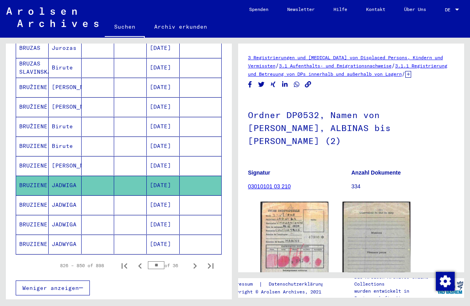
scroll to position [405, 0]
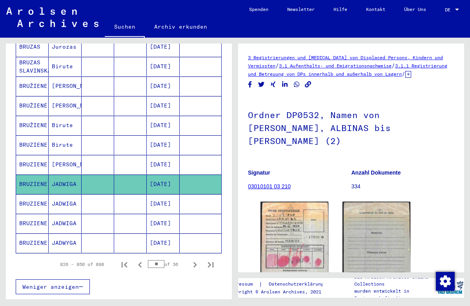
click mat-cell
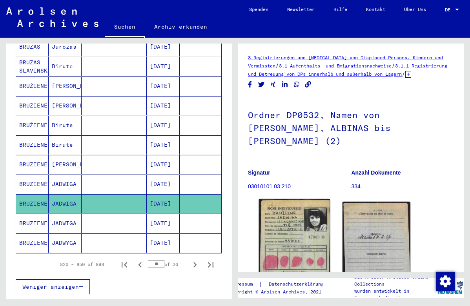
click img
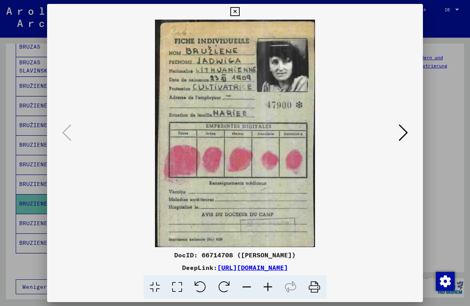
click icon
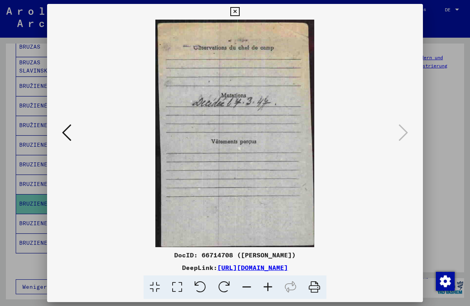
click icon
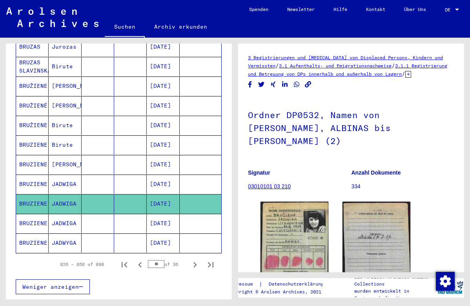
click mat-cell
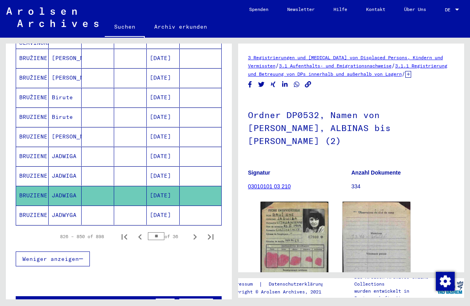
scroll to position [434, 0]
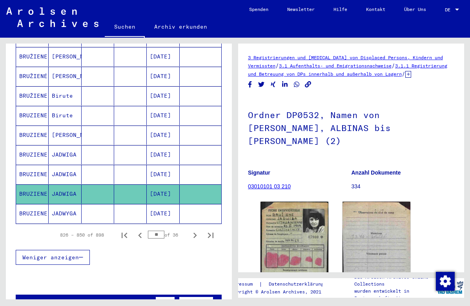
click mat-cell
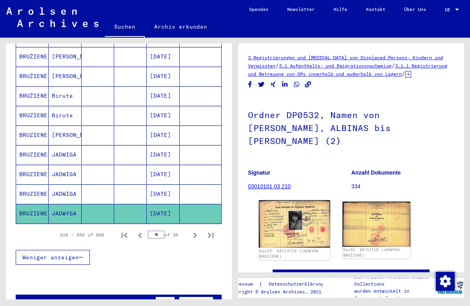
click img
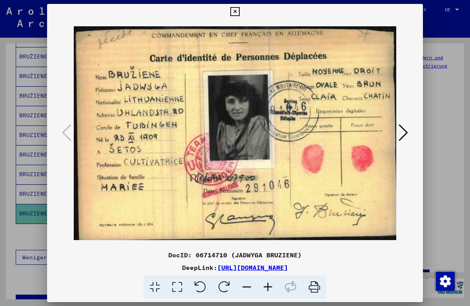
click icon
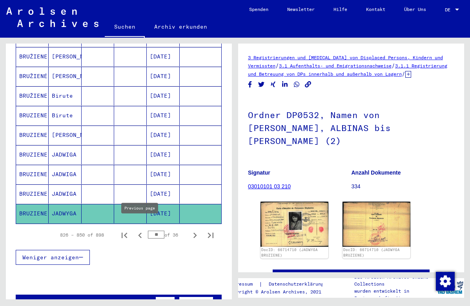
click icon "Previous page"
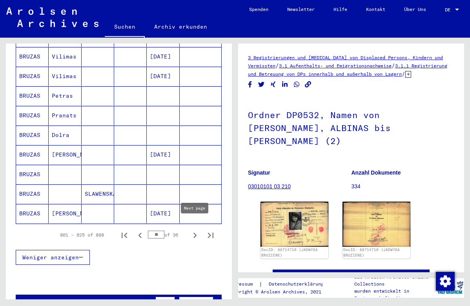
click icon "Next page"
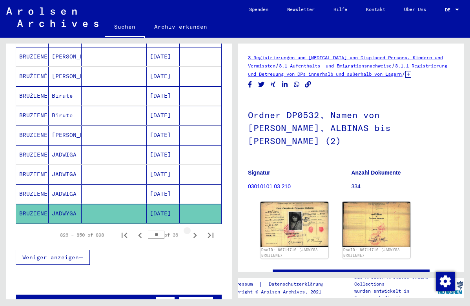
click icon "Next page"
type input "**"
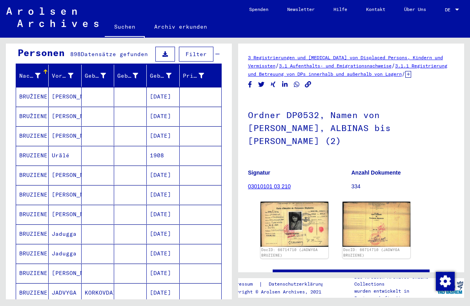
scroll to position [61, 0]
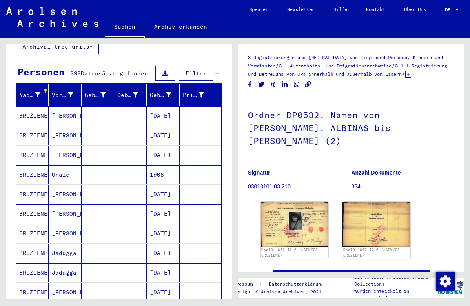
click mat-cell
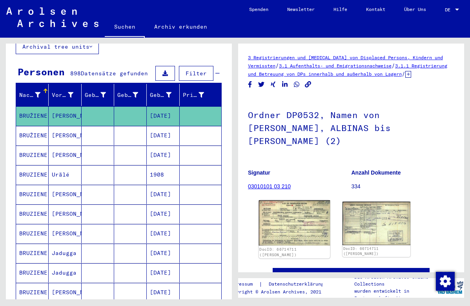
click img
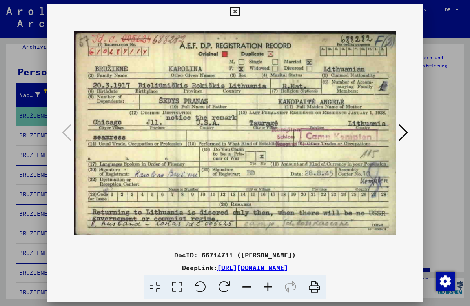
click icon
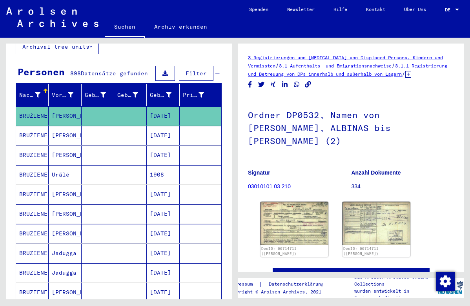
click mat-cell
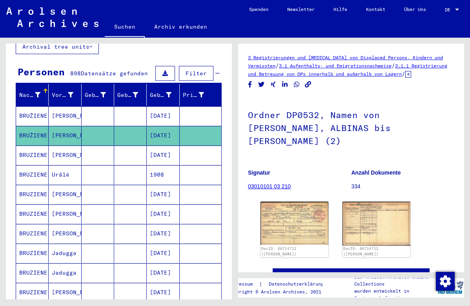
click mat-cell
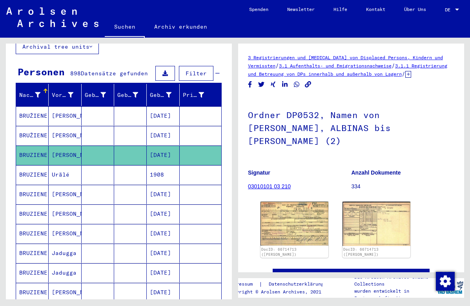
click mat-cell
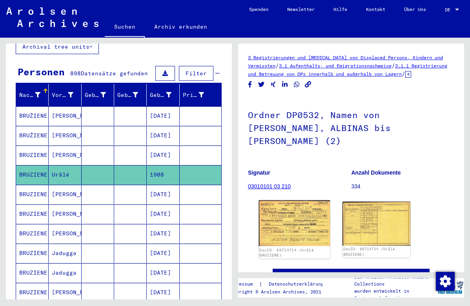
click img
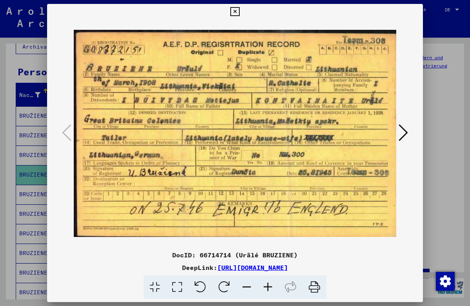
click icon
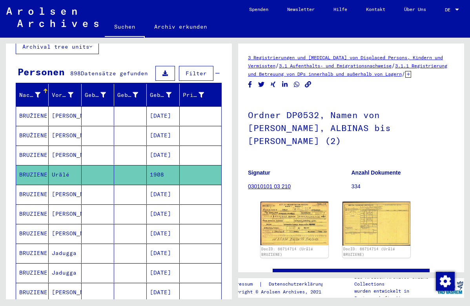
click mat-cell
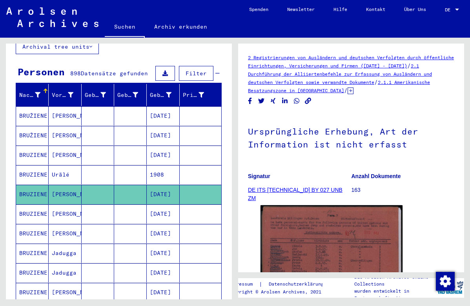
click mat-cell
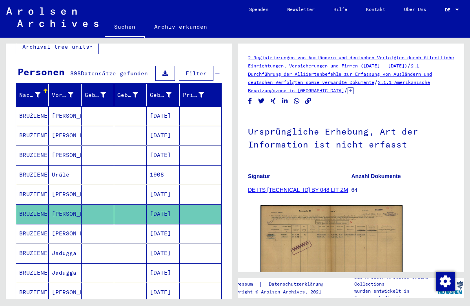
scroll to position [95, 0]
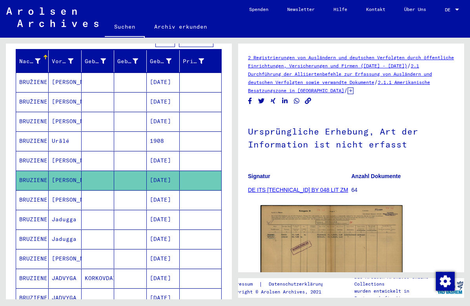
click mat-cell
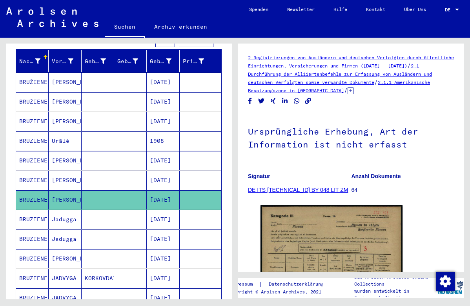
click mat-cell
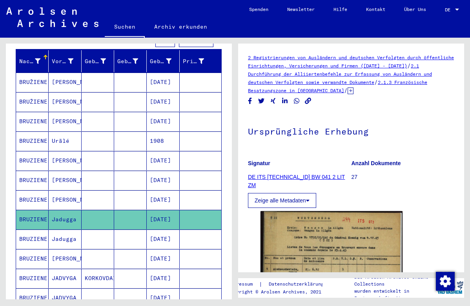
click mat-cell
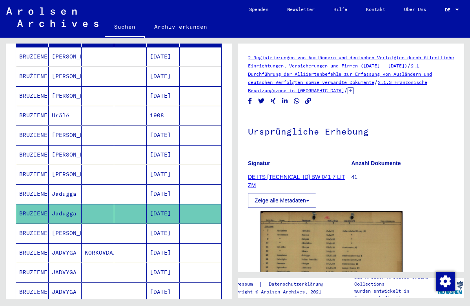
scroll to position [136, 0]
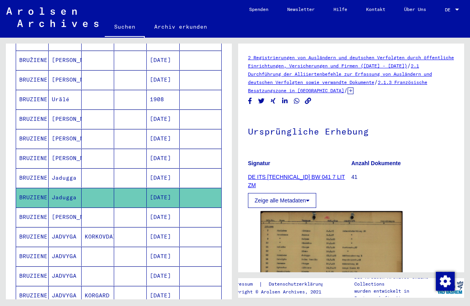
click mat-cell
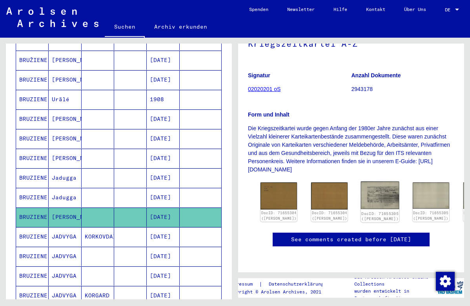
click img
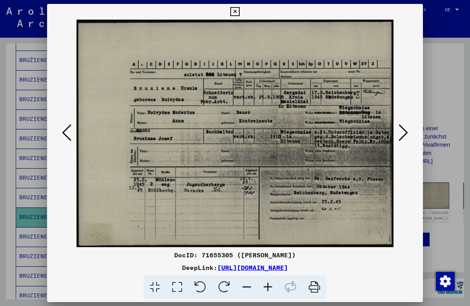
click icon
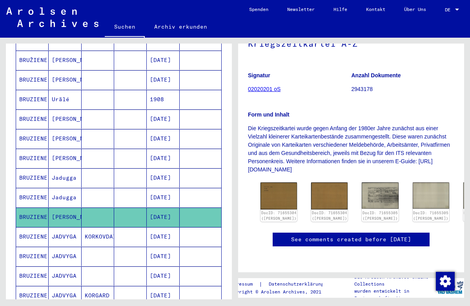
click mat-cell
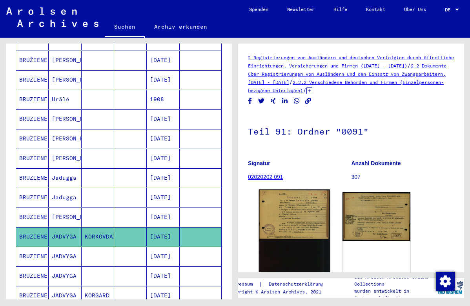
click img
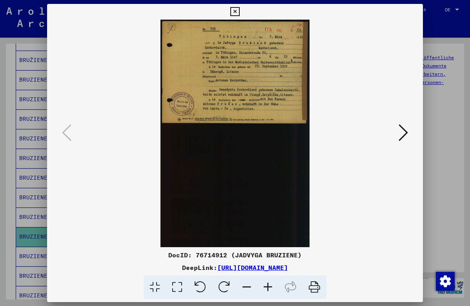
click icon
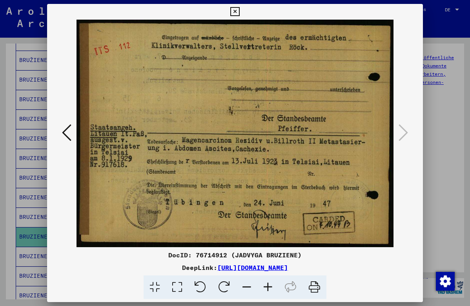
click icon
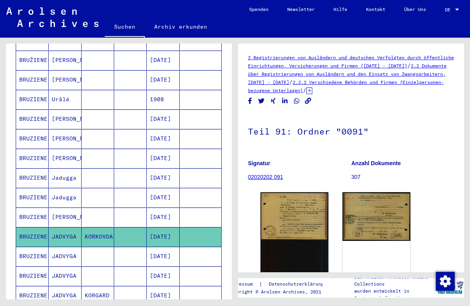
click mat-cell
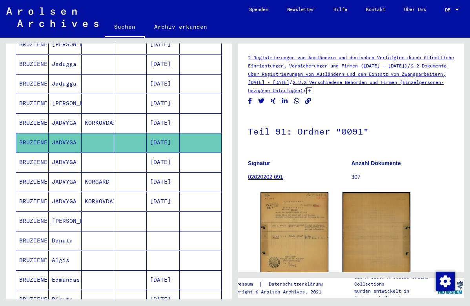
scroll to position [251, 0]
click mat-cell
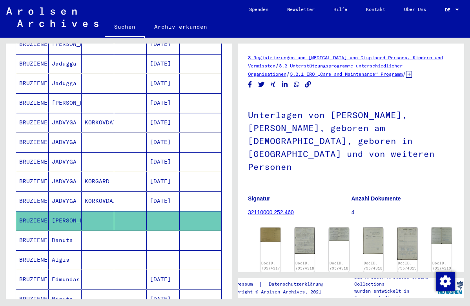
scroll to position [49, 0]
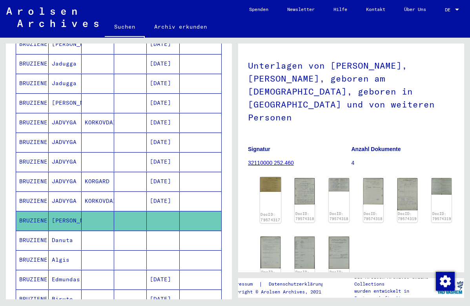
click img
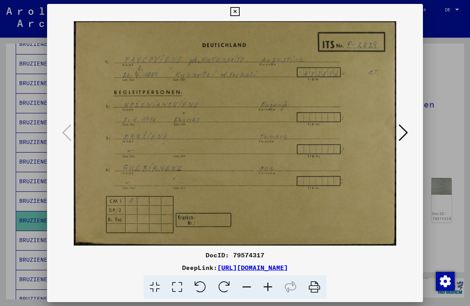
click icon
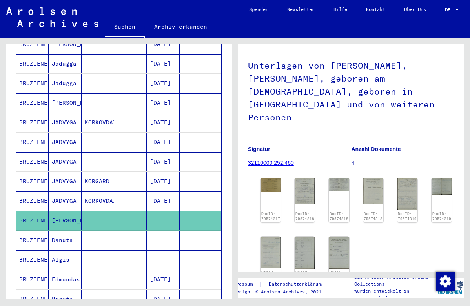
click mat-cell
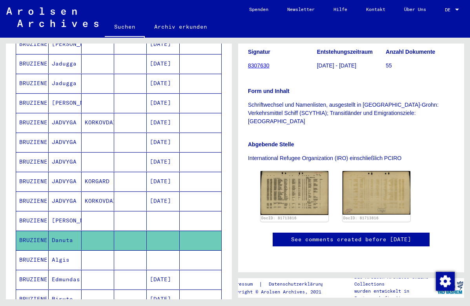
scroll to position [151, 0]
click mat-cell
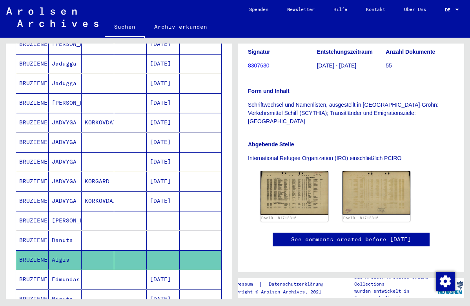
click mat-cell
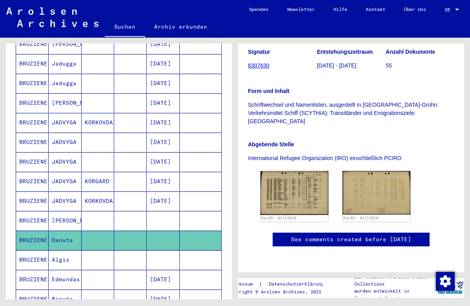
click mat-cell
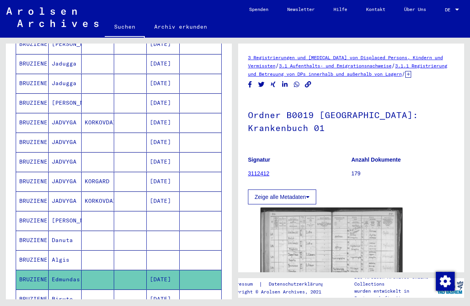
click mat-cell
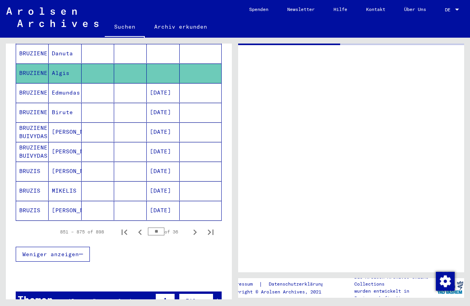
scroll to position [438, 0]
